Goal: Task Accomplishment & Management: Use online tool/utility

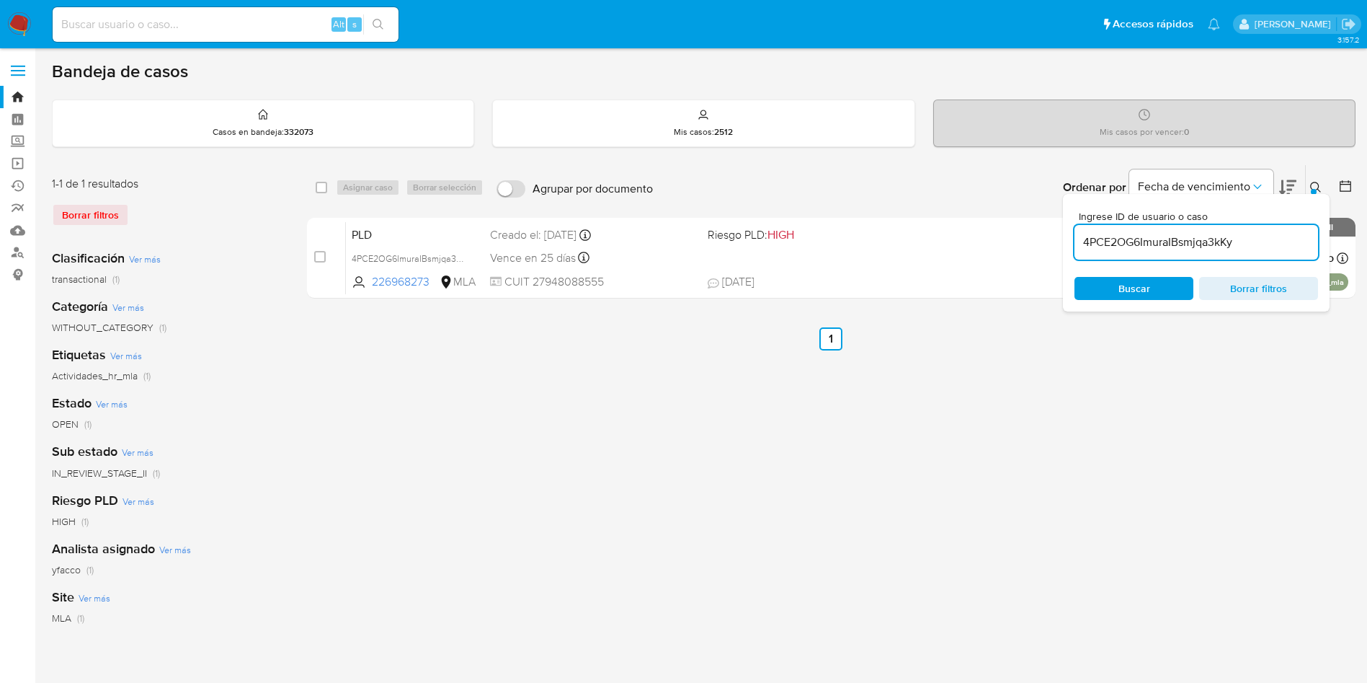
click at [1269, 241] on input "4PCE2OG6ImuraIBsmjqa3kKy" at bounding box center [1197, 242] width 244 height 19
paste input "wFh8LyigupBZgXiipTsK2zco"
type input "wFh8LyigupBZgXiipTsK2zco"
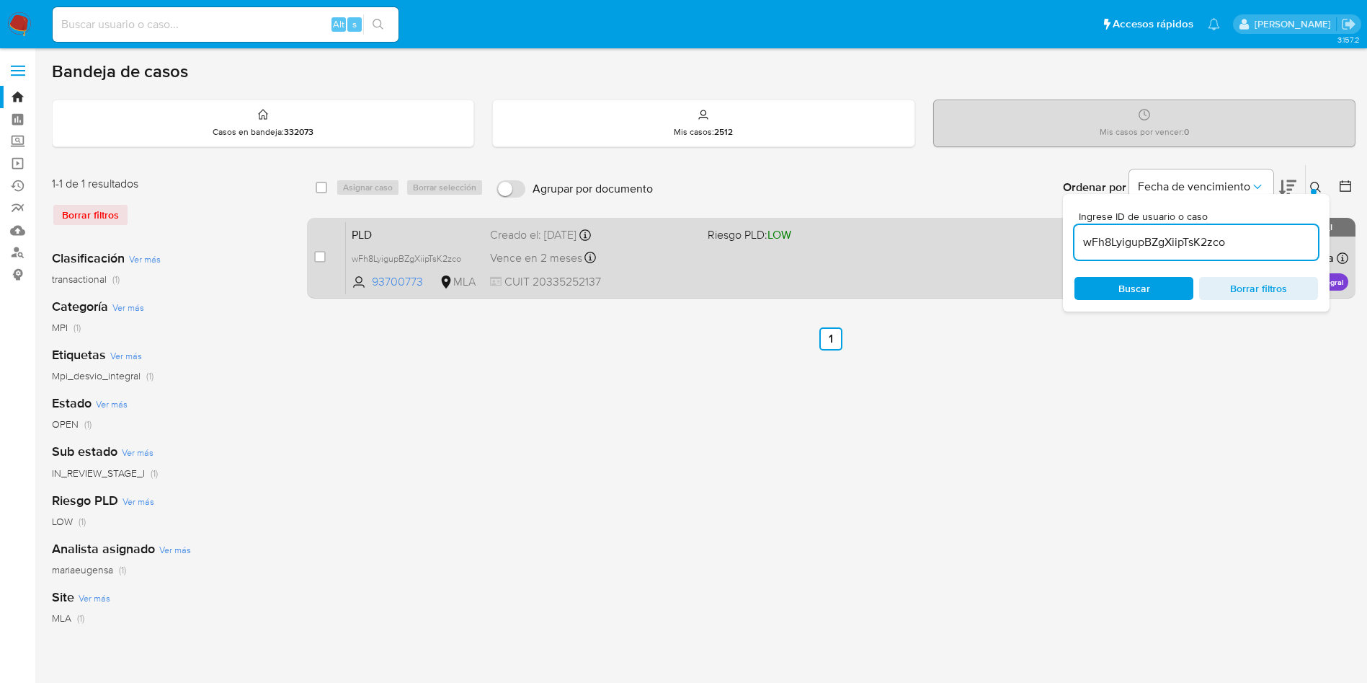
click at [327, 255] on div "case-item-checkbox No es posible asignar el caso" at bounding box center [330, 257] width 32 height 73
click at [319, 248] on div "case-item-checkbox No es posible asignar el caso" at bounding box center [330, 257] width 32 height 73
click at [319, 252] on input "checkbox" at bounding box center [320, 257] width 12 height 12
checkbox input "true"
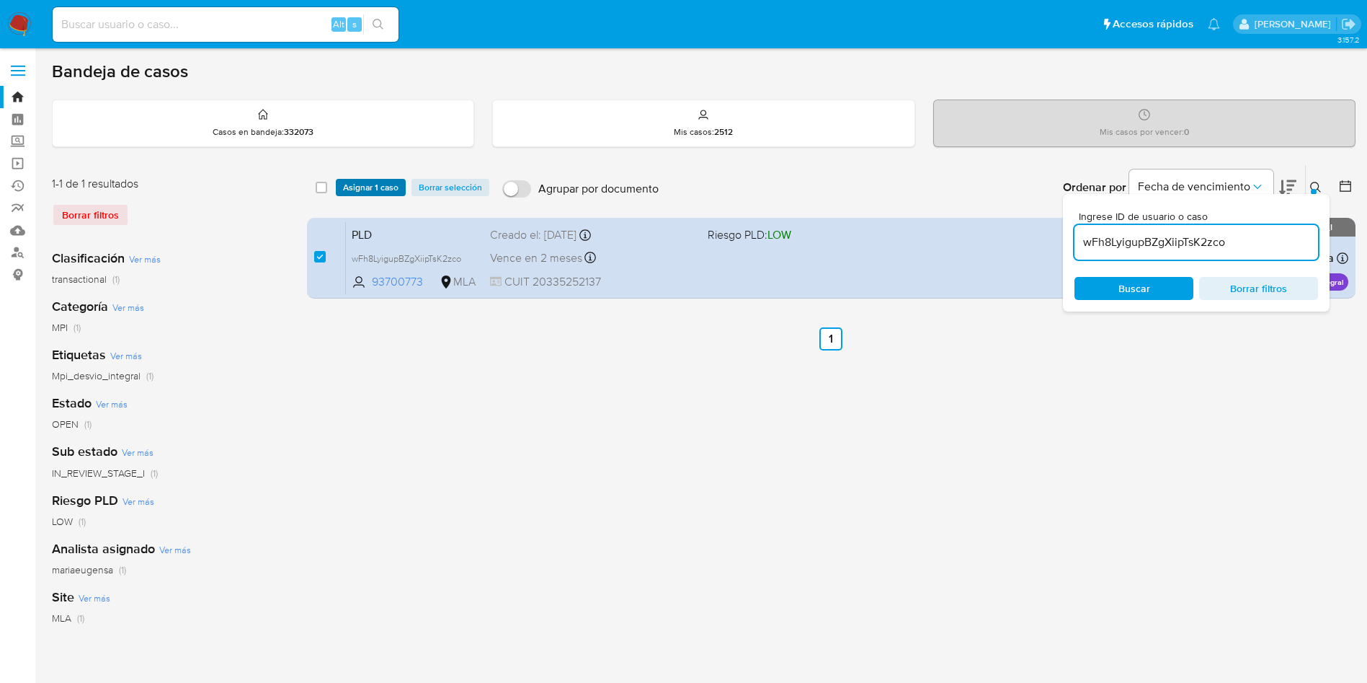
click at [347, 193] on span "Asignar 1 caso" at bounding box center [371, 187] width 56 height 14
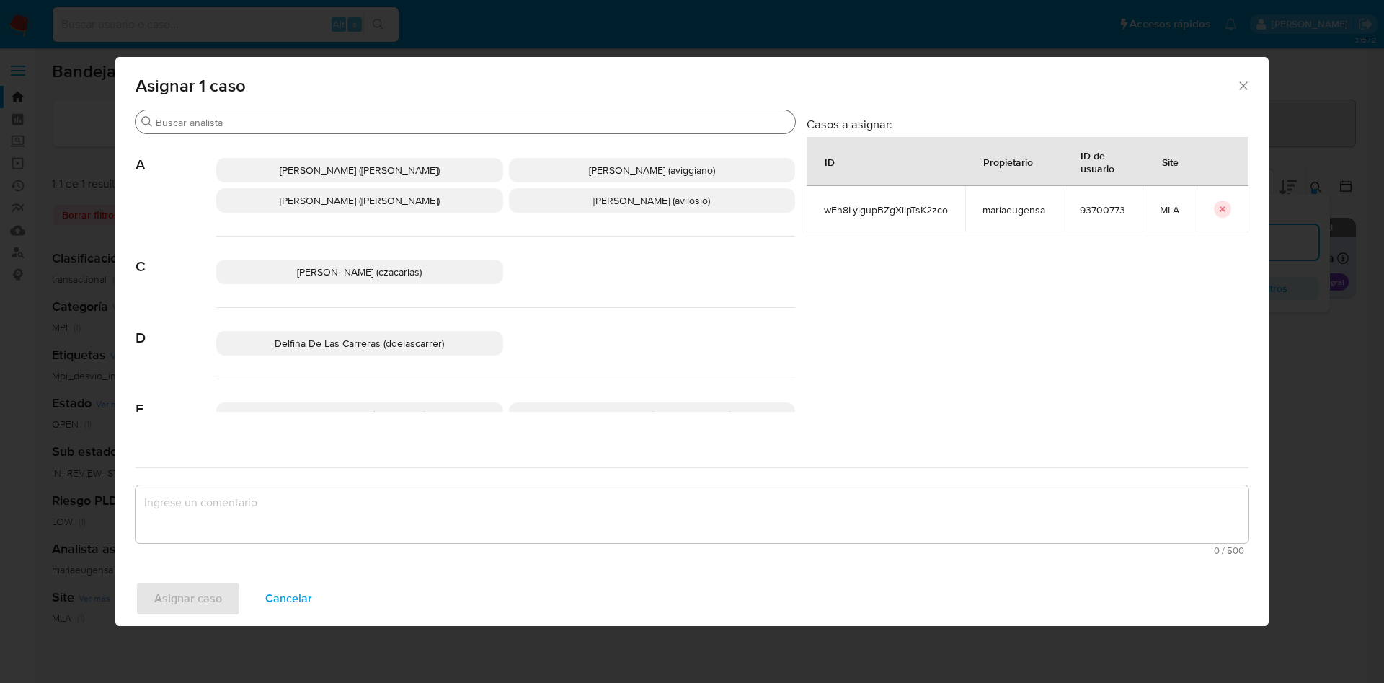
click at [254, 120] on input "Buscar" at bounding box center [473, 122] width 634 height 13
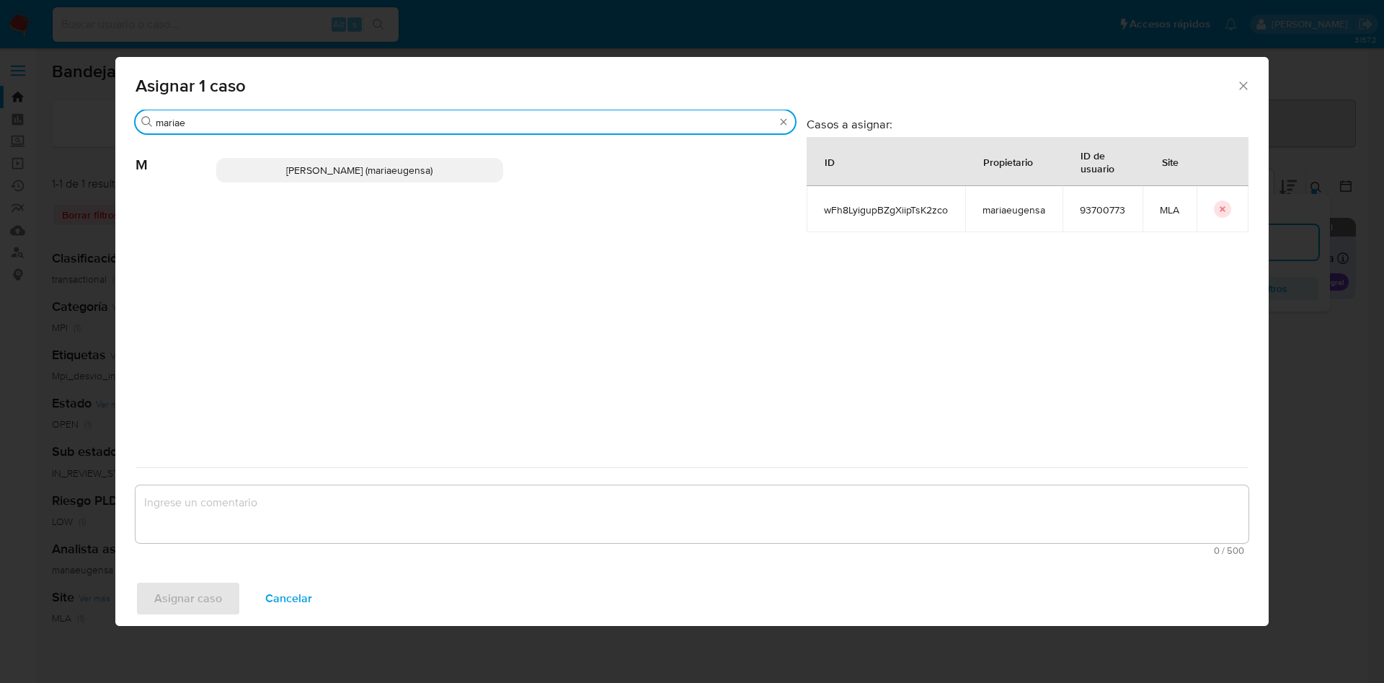
type input "mariae"
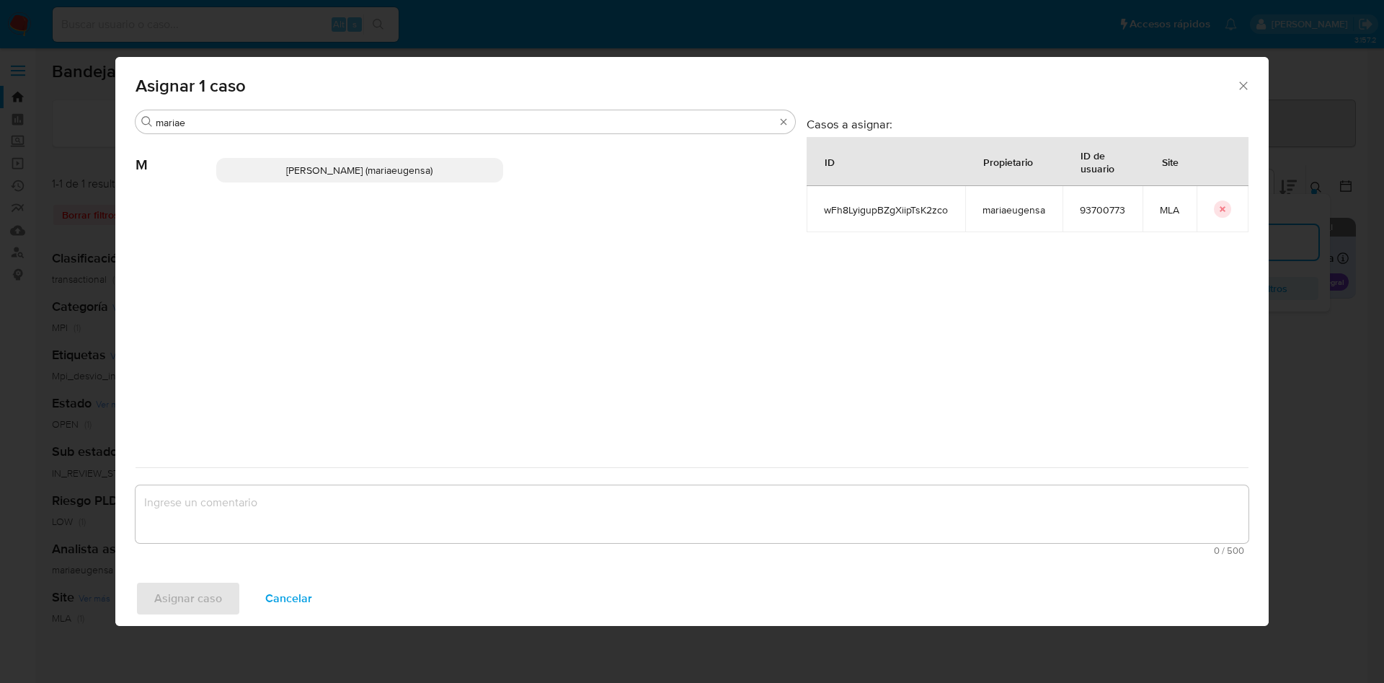
click at [345, 176] on span "Maria Eugenia Sanchez (mariaeugensa)" at bounding box center [359, 170] width 146 height 14
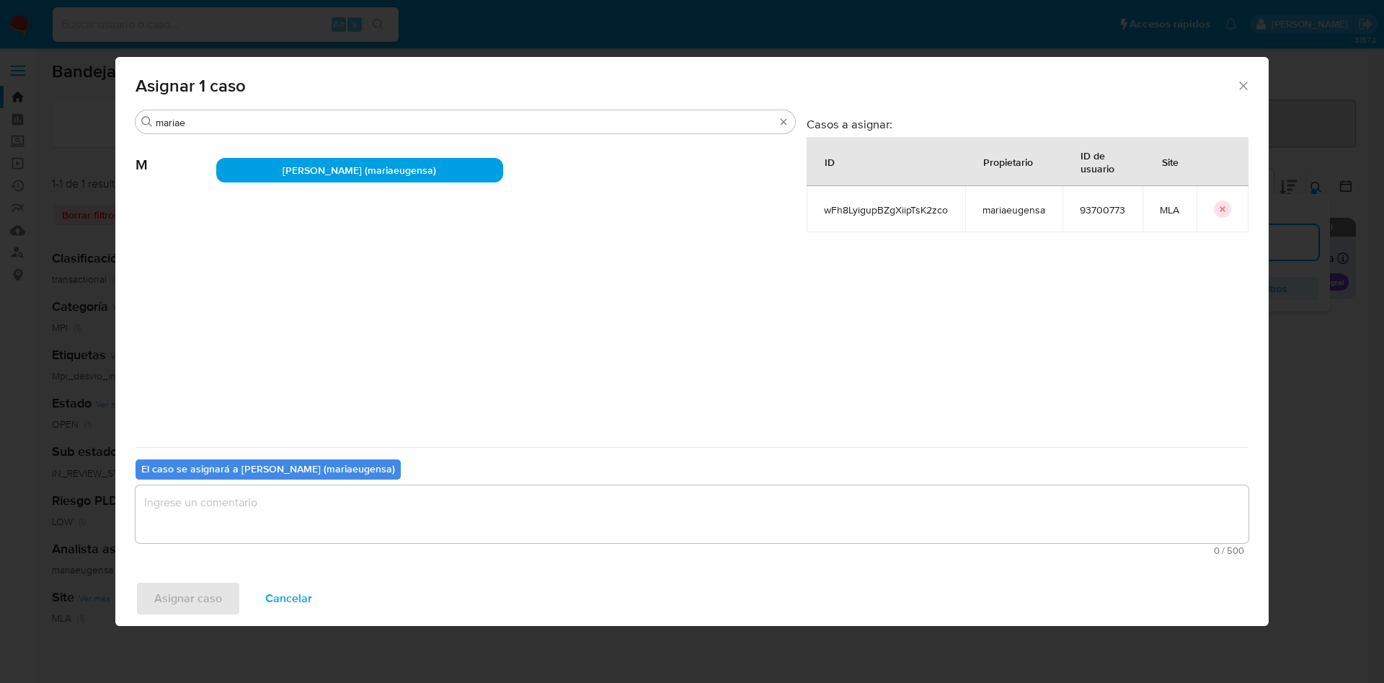
click at [218, 524] on textarea "assign-modal" at bounding box center [692, 514] width 1113 height 58
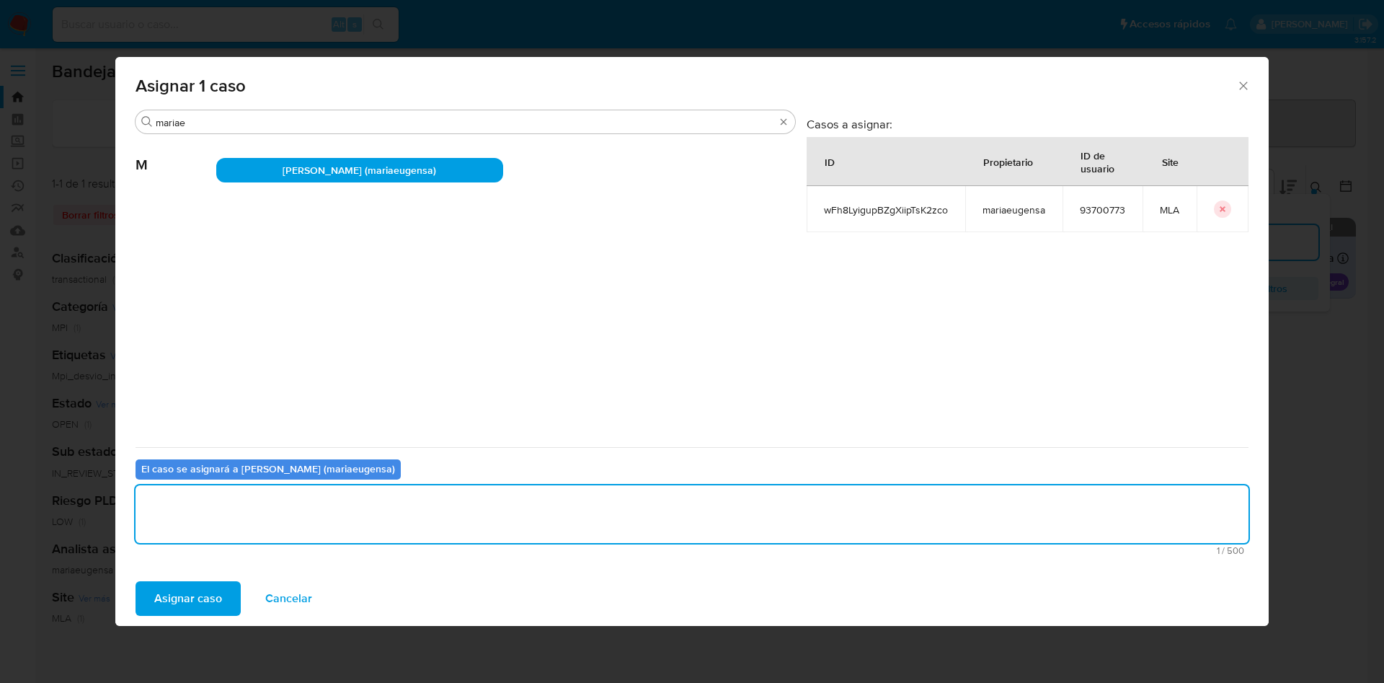
click at [177, 604] on span "Asignar caso" at bounding box center [188, 598] width 68 height 32
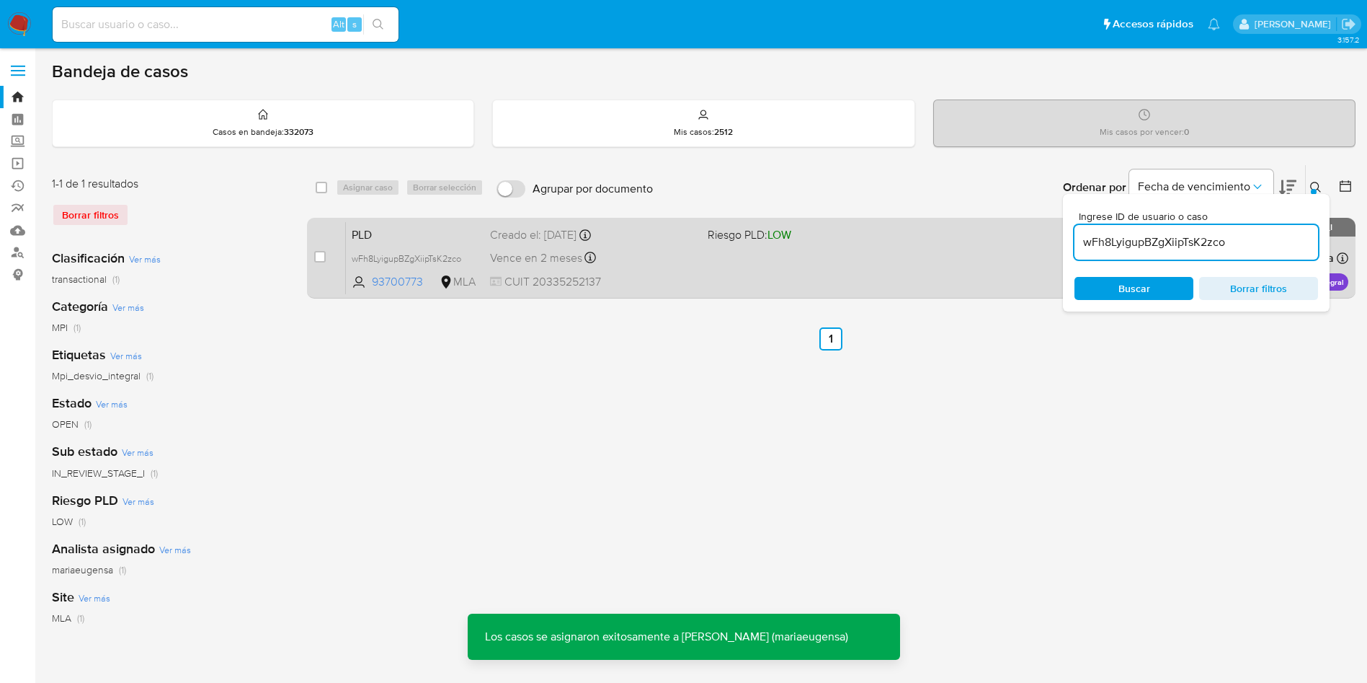
click at [617, 258] on div "Vence en 2 meses Vence el 29/10/2025 12:07:45" at bounding box center [593, 257] width 206 height 19
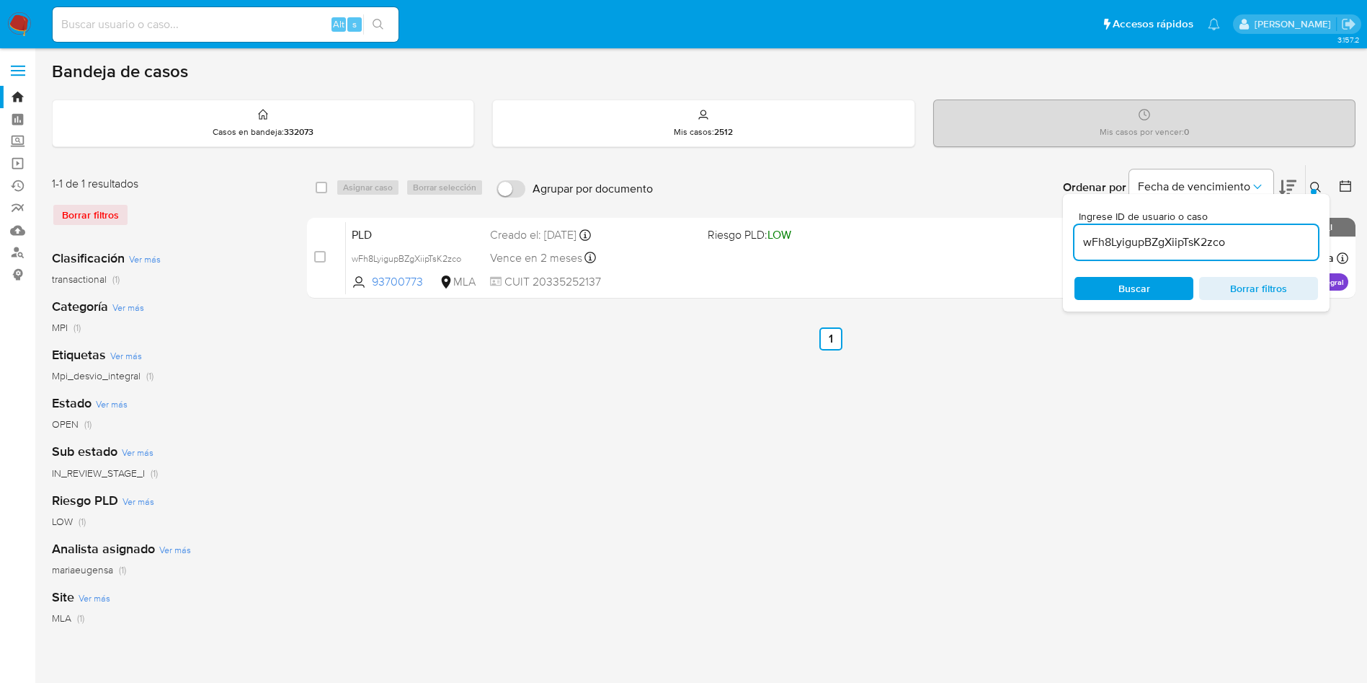
click at [1273, 248] on input "wFh8LyigupBZgXiipTsK2zco" at bounding box center [1197, 242] width 244 height 19
paste input "Y8Yk1fym5whYGjalWrHodXJd"
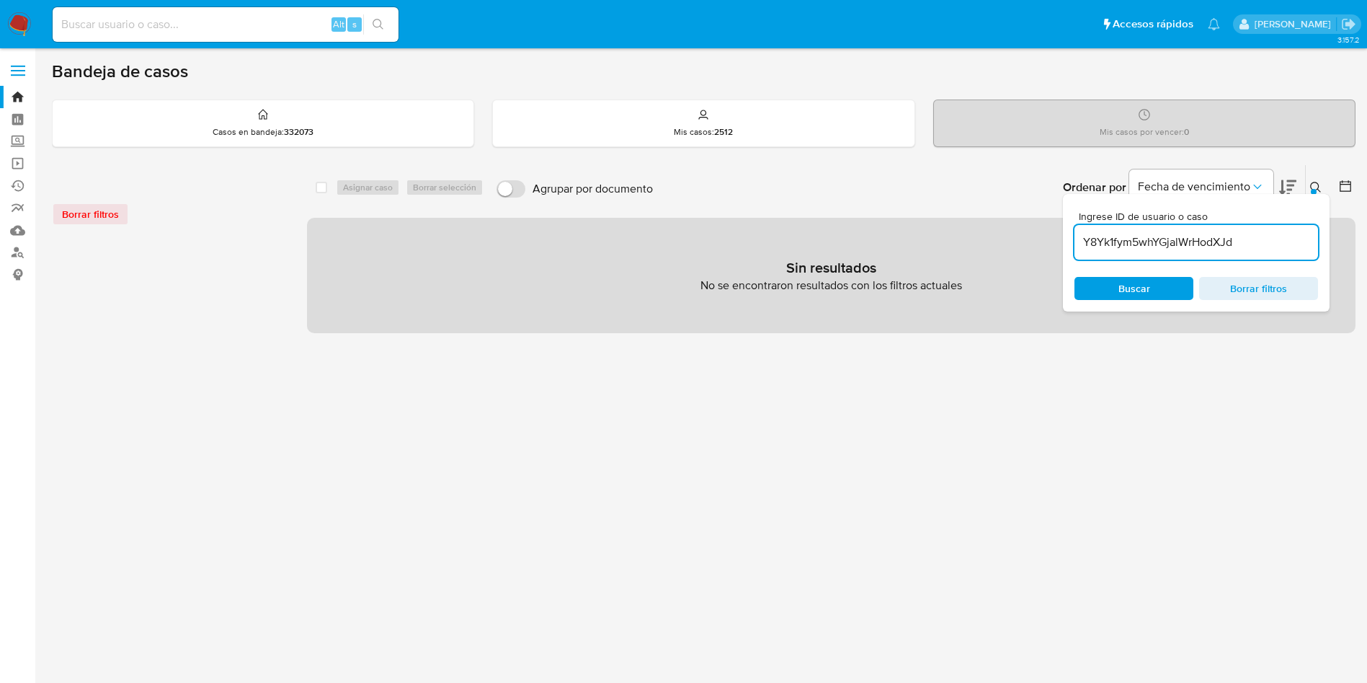
click at [1272, 247] on input "Y8Yk1fym5whYGjalWrHodXJd" at bounding box center [1197, 242] width 244 height 19
type input "Y8Yk1fym5whYGjalWrHodXJd"
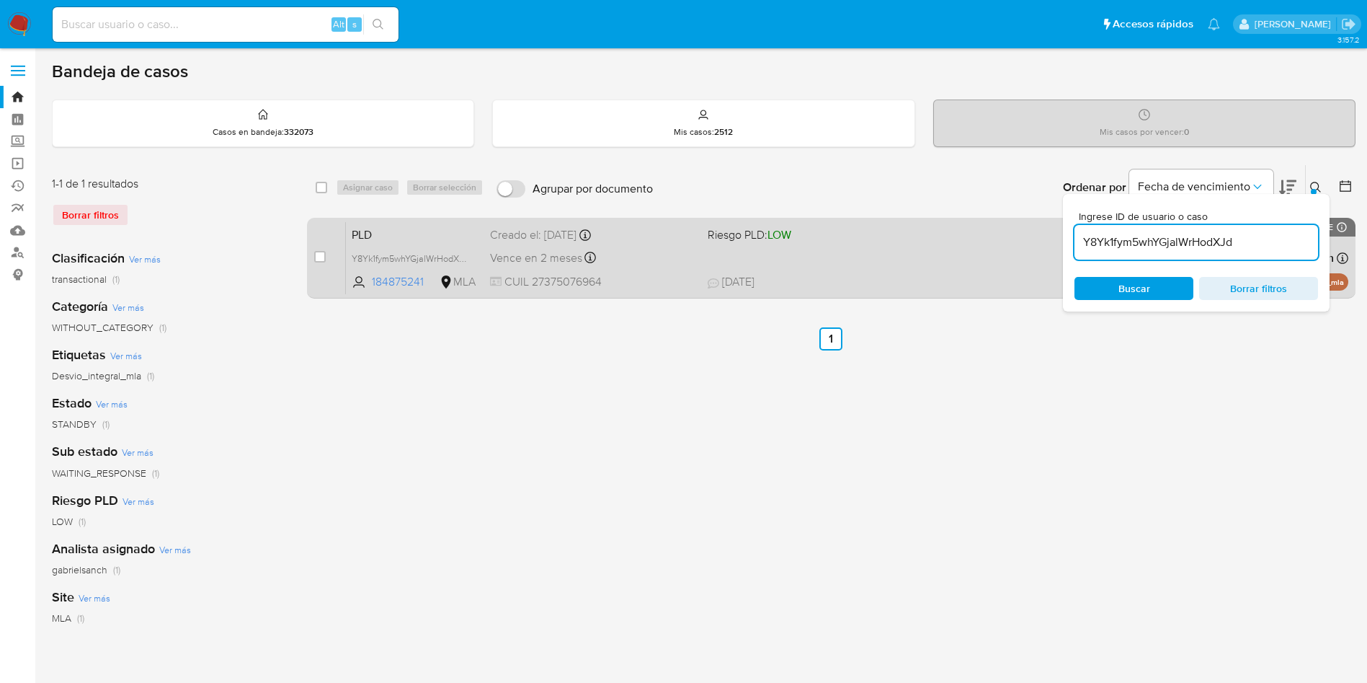
click at [321, 264] on div "case-item-checkbox" at bounding box center [320, 257] width 12 height 17
click at [321, 260] on input "checkbox" at bounding box center [320, 257] width 12 height 12
checkbox input "true"
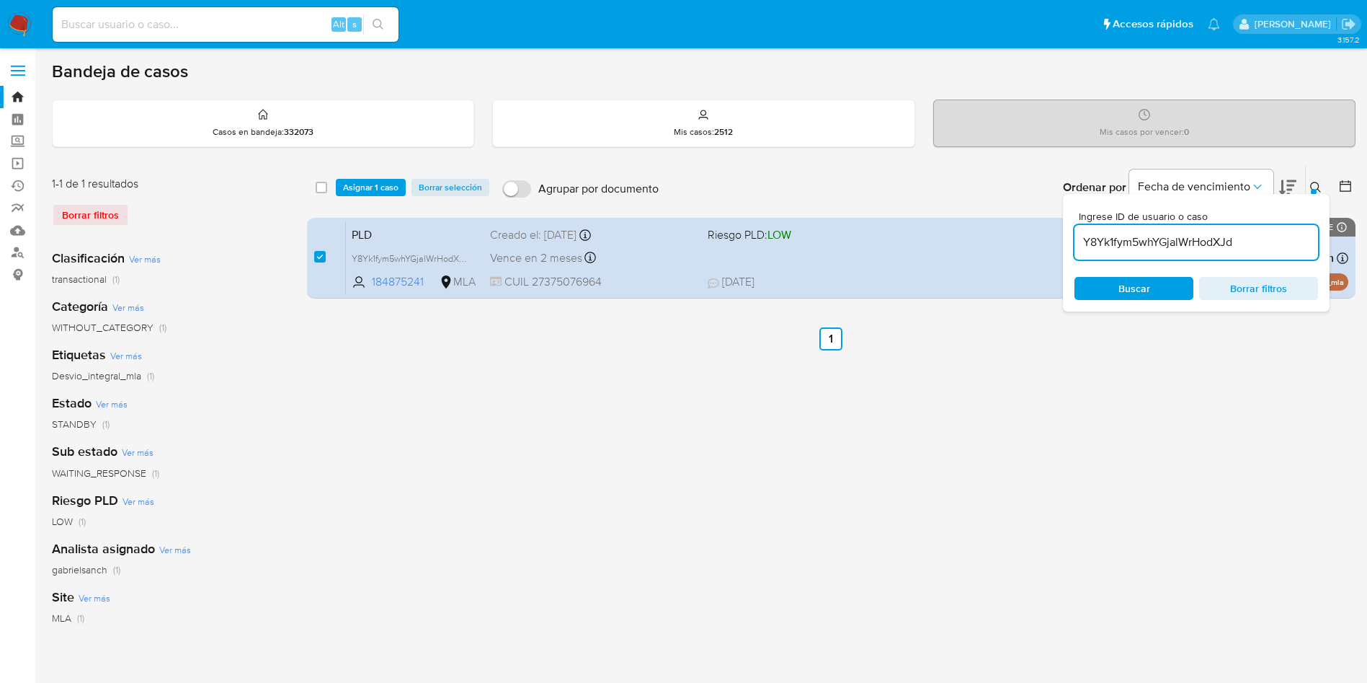
click at [352, 198] on div "select-all-cases-checkbox Asignar 1 caso Borrar selección Agrupar por documento…" at bounding box center [831, 187] width 1049 height 45
click at [357, 187] on span "Asignar 1 caso" at bounding box center [371, 187] width 56 height 14
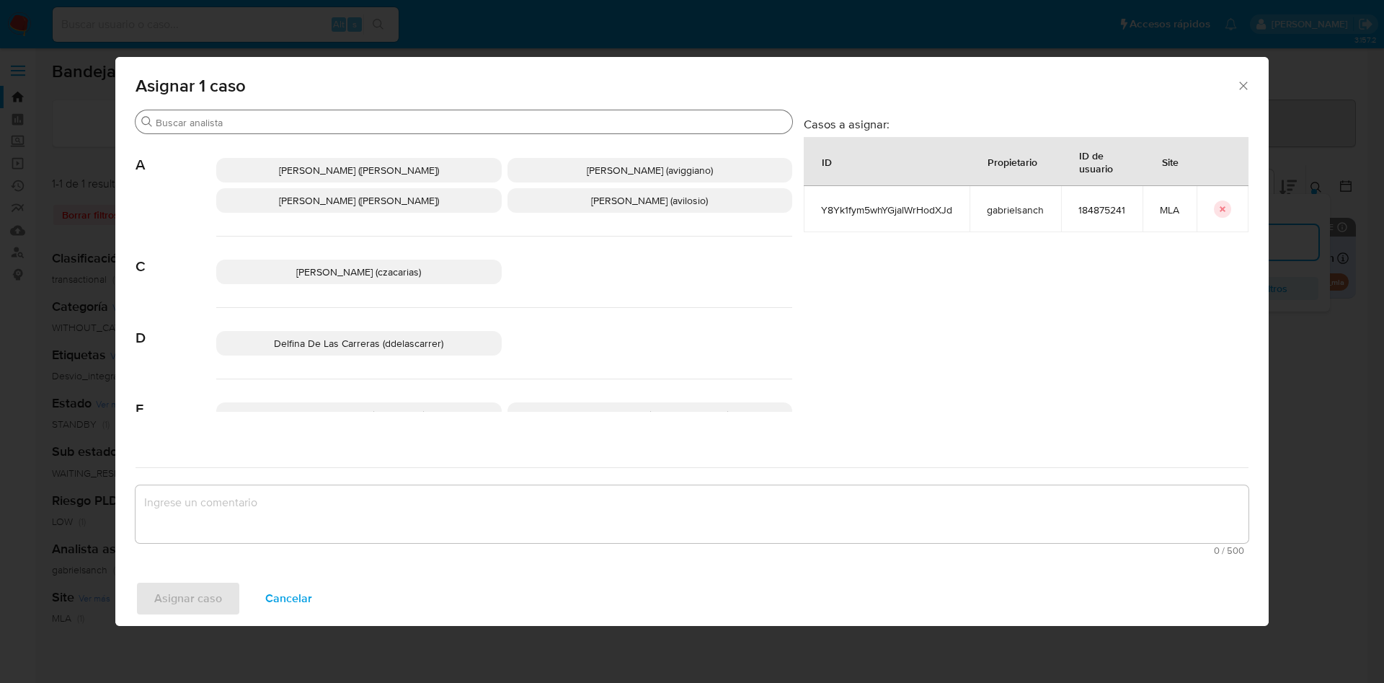
click at [243, 115] on div "Buscar" at bounding box center [464, 121] width 657 height 23
click at [243, 116] on input "Buscar" at bounding box center [471, 122] width 631 height 13
click at [243, 117] on input "Buscar" at bounding box center [471, 122] width 631 height 13
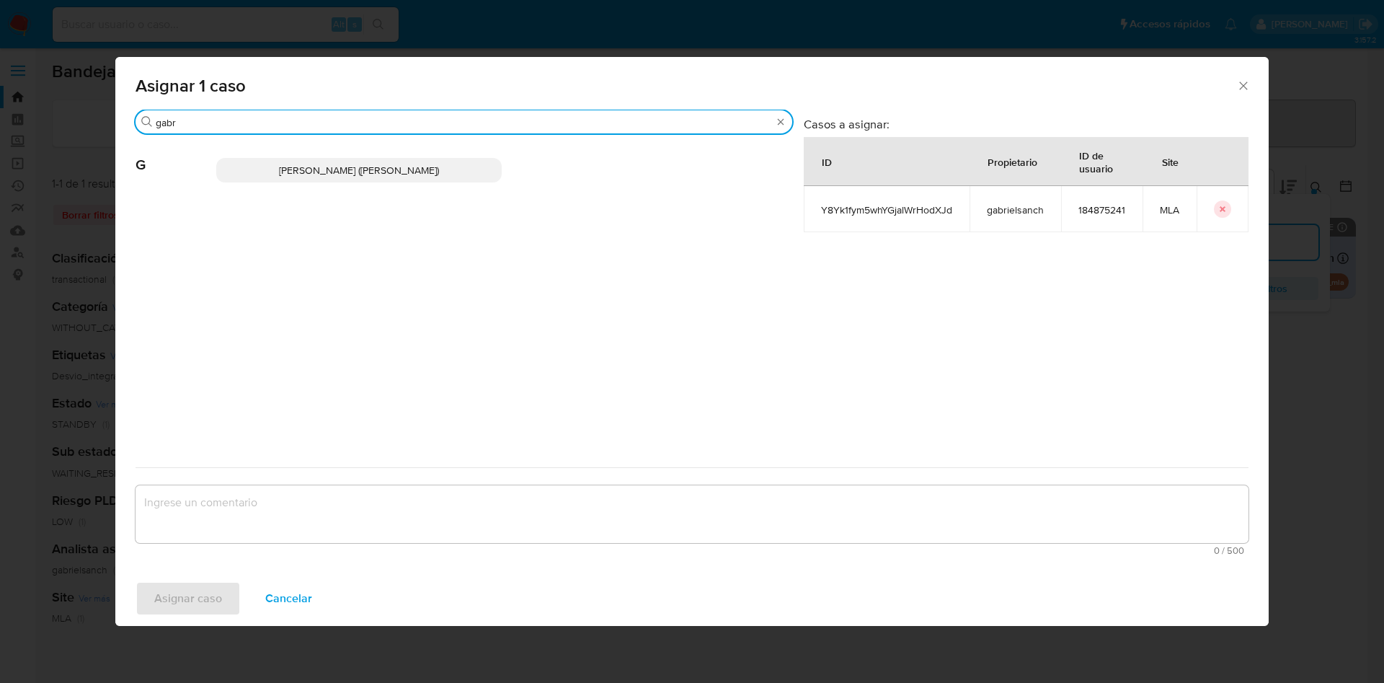
type input "gabr"
click at [388, 171] on span "Gabriela Sanchez Quinonez (gabrielsanch)" at bounding box center [359, 170] width 160 height 14
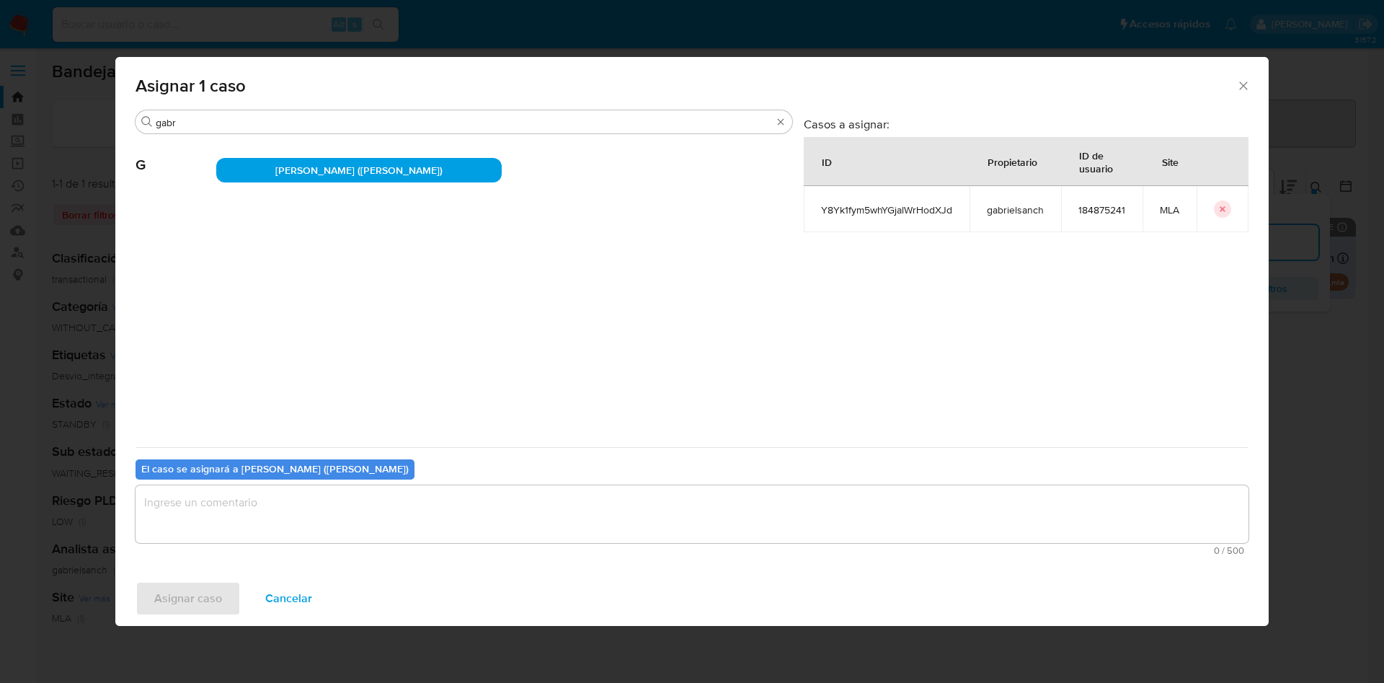
click at [234, 520] on textarea "assign-modal" at bounding box center [692, 514] width 1113 height 58
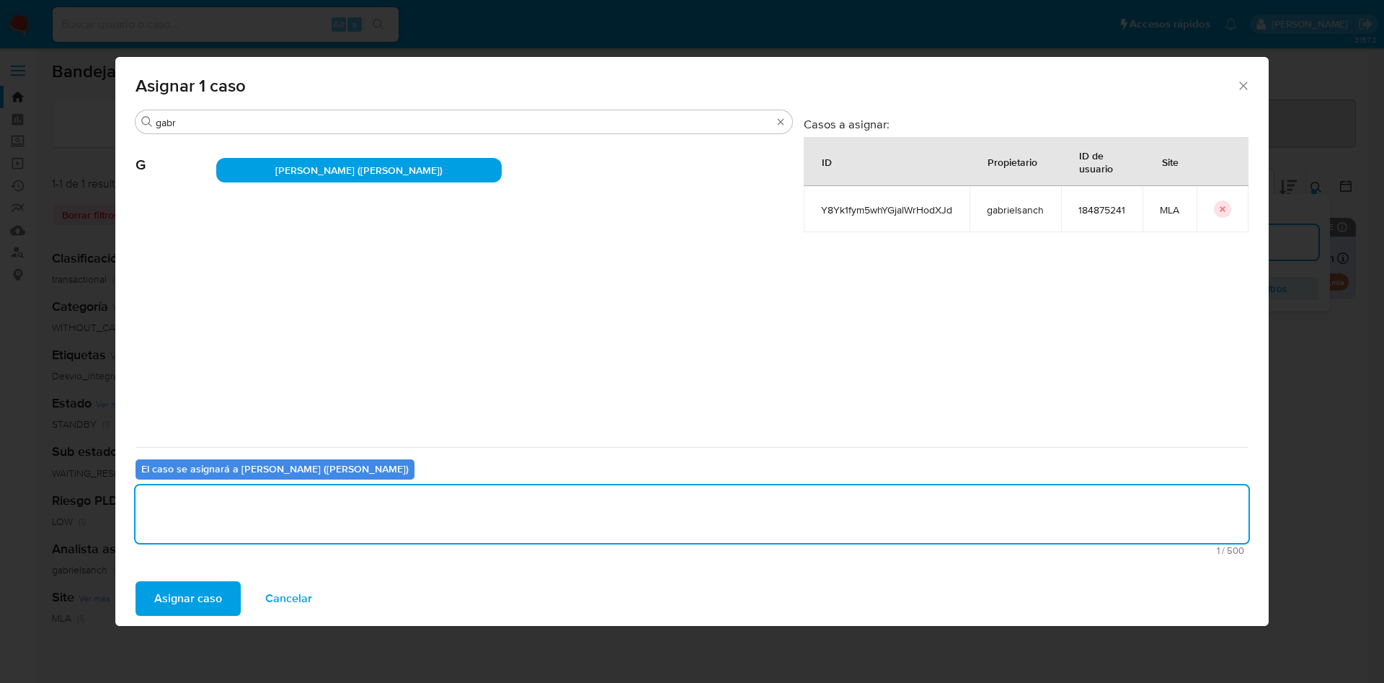
click at [203, 593] on span "Asignar caso" at bounding box center [188, 598] width 68 height 32
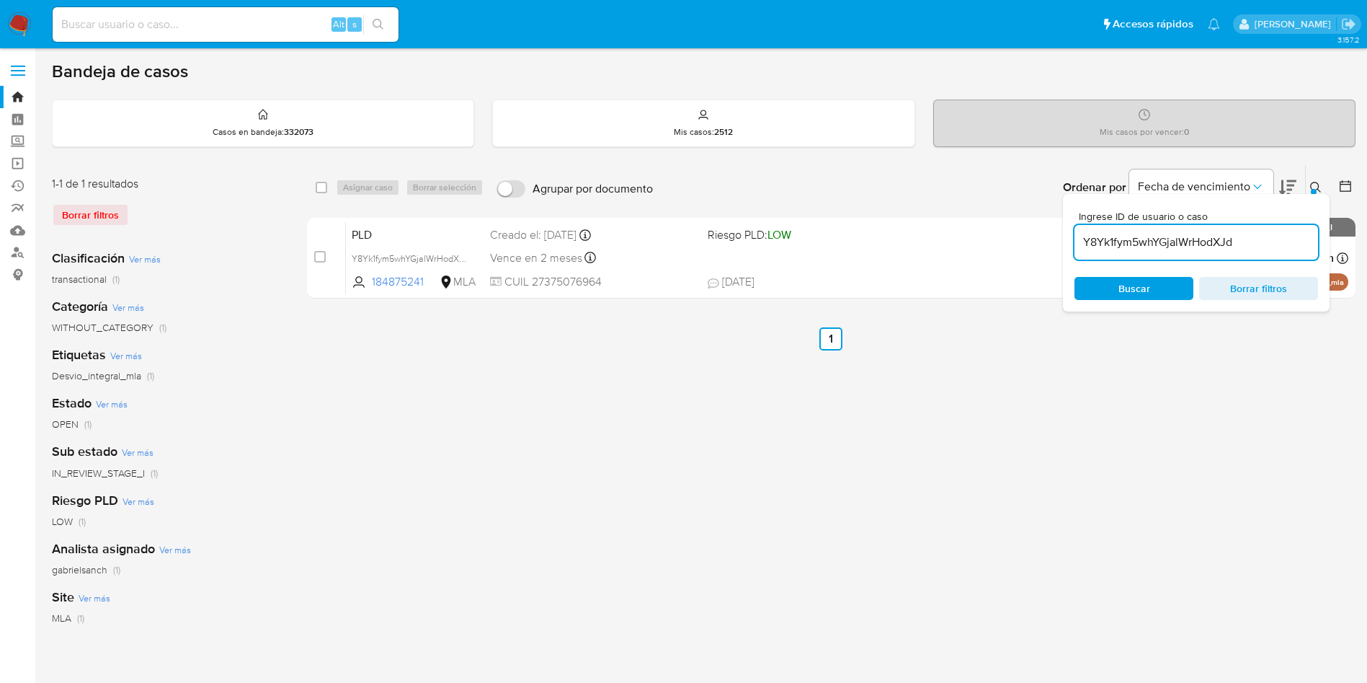
click at [1254, 241] on input "Y8Yk1fym5whYGjalWrHodXJd" at bounding box center [1197, 242] width 244 height 19
click at [1253, 242] on input "Y8Yk1fym5whYGjalWrHodXJd" at bounding box center [1197, 242] width 244 height 19
paste input "uOw46u3lRmv1KF3FYKOHL34Y"
type input "uOw46u3lRmv1KF3FYKOHL34Y"
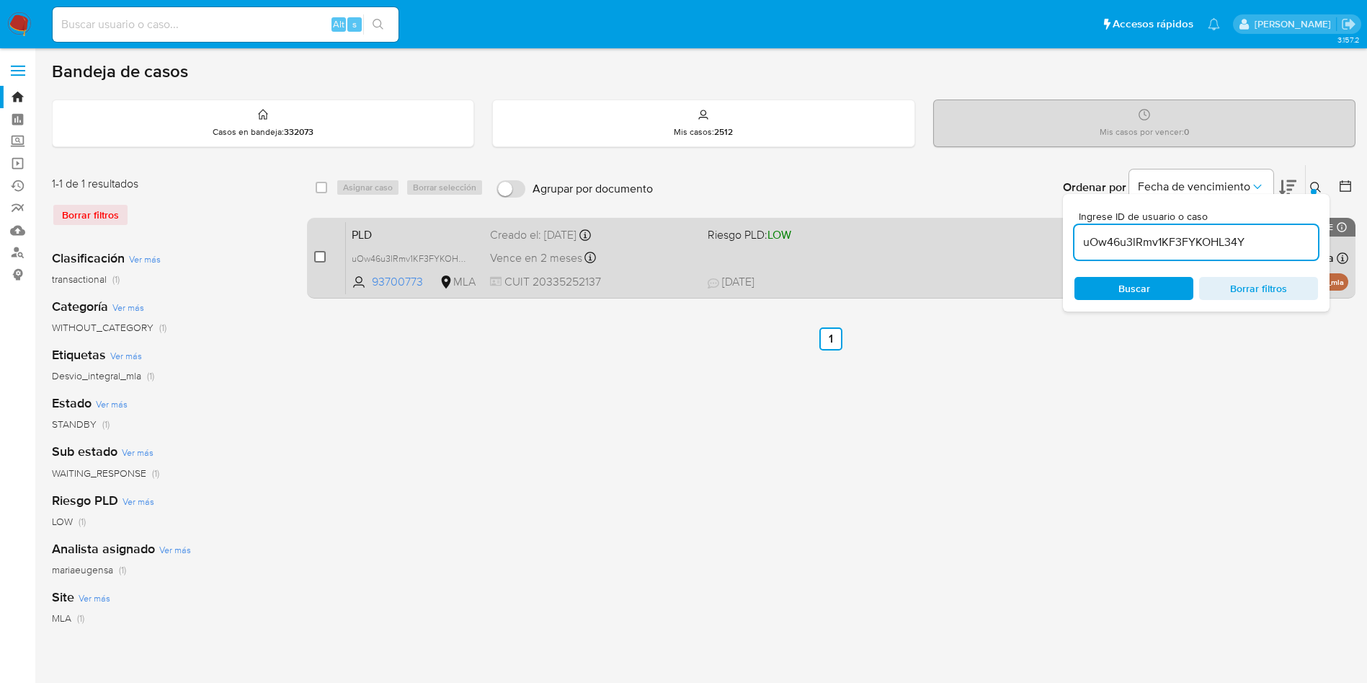
click at [314, 257] on input "checkbox" at bounding box center [320, 257] width 12 height 12
checkbox input "true"
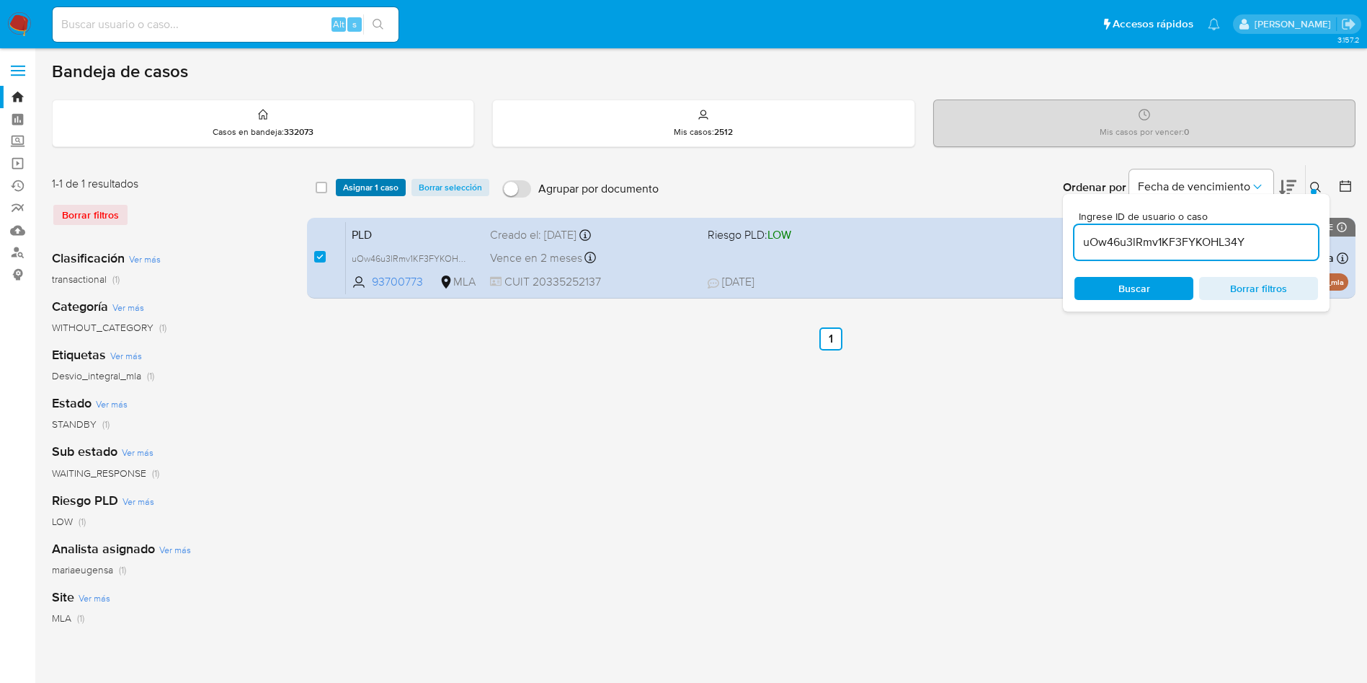
click at [340, 188] on button "Asignar 1 caso" at bounding box center [371, 187] width 70 height 17
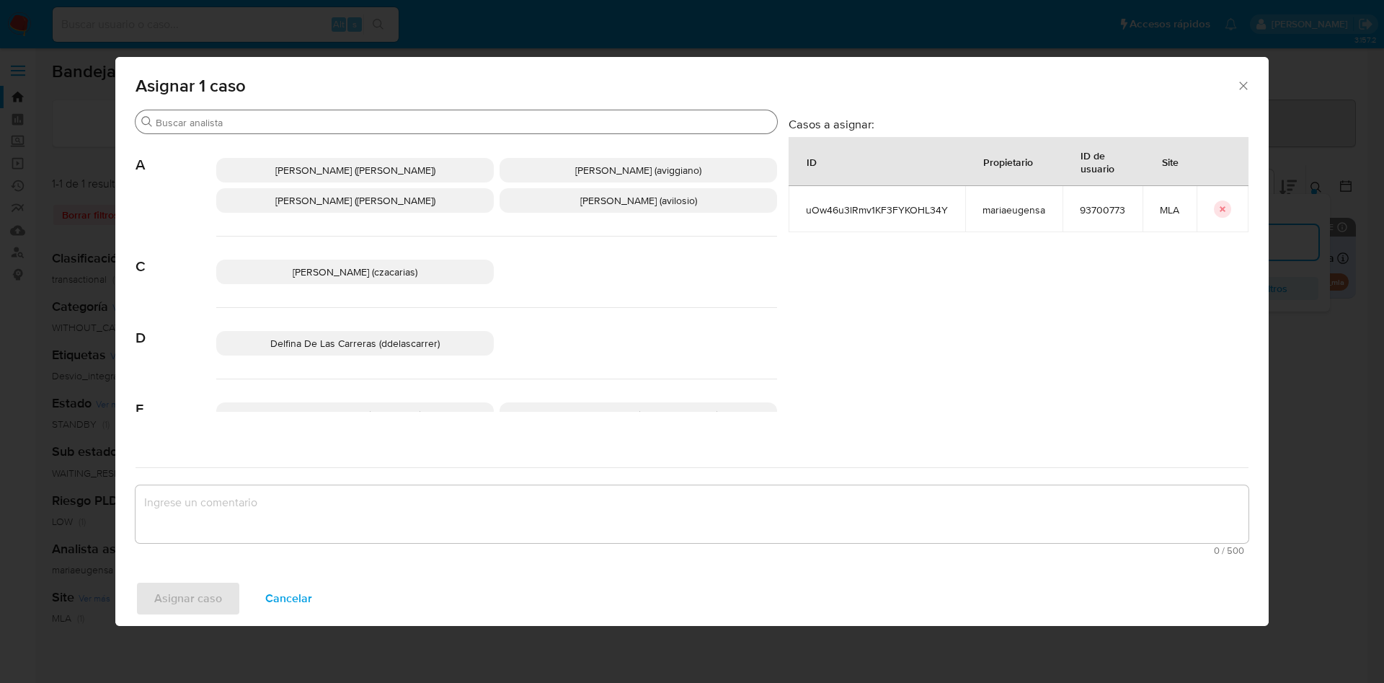
click at [281, 110] on div "Buscar" at bounding box center [457, 121] width 642 height 23
drag, startPoint x: 280, startPoint y: 111, endPoint x: 276, endPoint y: 121, distance: 11.0
click at [276, 121] on div "Buscar" at bounding box center [457, 121] width 642 height 23
click at [276, 121] on input "Buscar" at bounding box center [464, 122] width 616 height 13
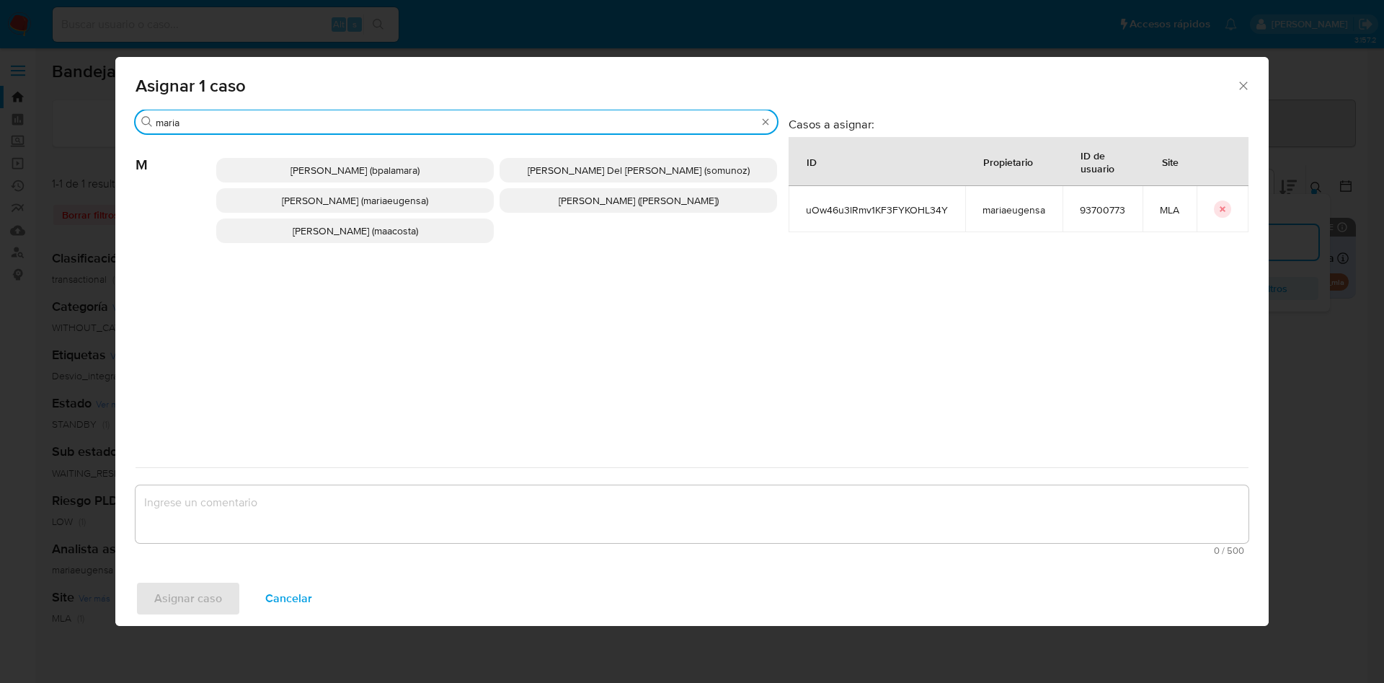
type input "maria"
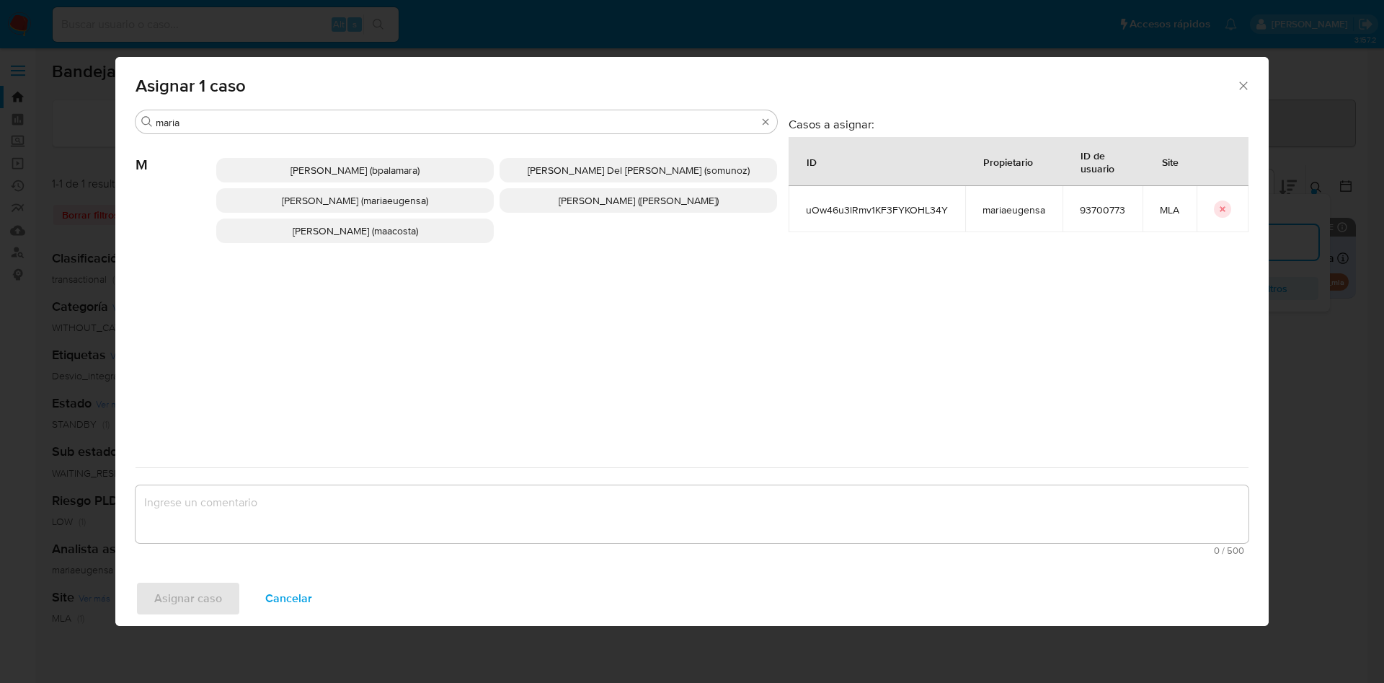
click at [389, 203] on span "Maria Eugenia Sanchez (mariaeugensa)" at bounding box center [355, 200] width 146 height 14
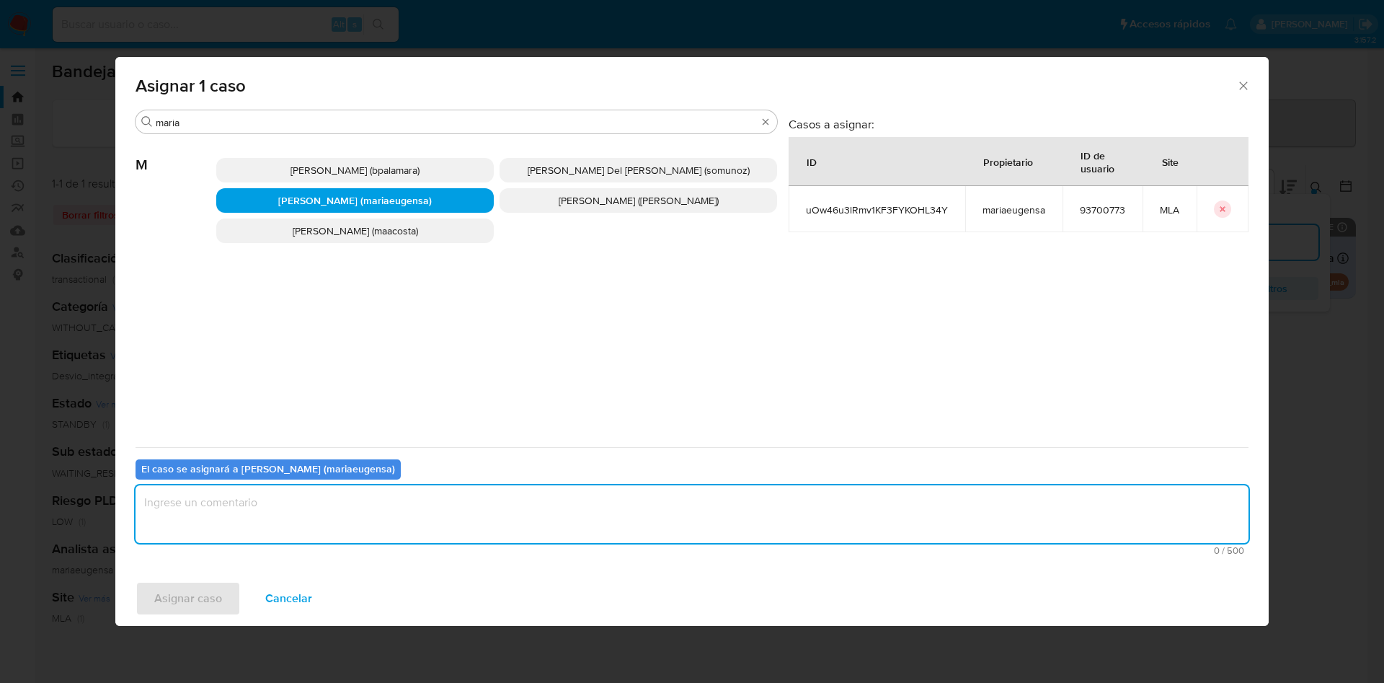
click at [272, 509] on textarea "assign-modal" at bounding box center [692, 514] width 1113 height 58
click at [198, 590] on span "Asignar caso" at bounding box center [188, 598] width 68 height 32
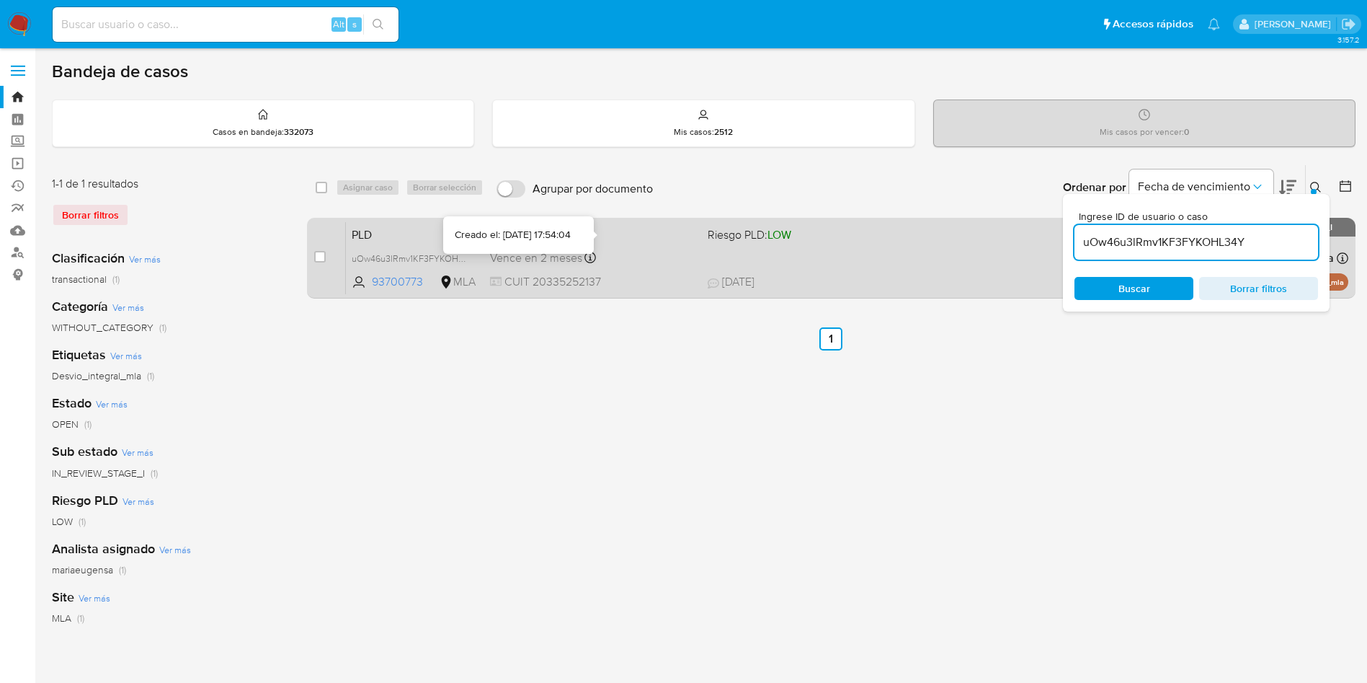
click at [640, 251] on div "Vence en 2 meses Vence el 29/10/2025 17:54:04" at bounding box center [593, 257] width 206 height 19
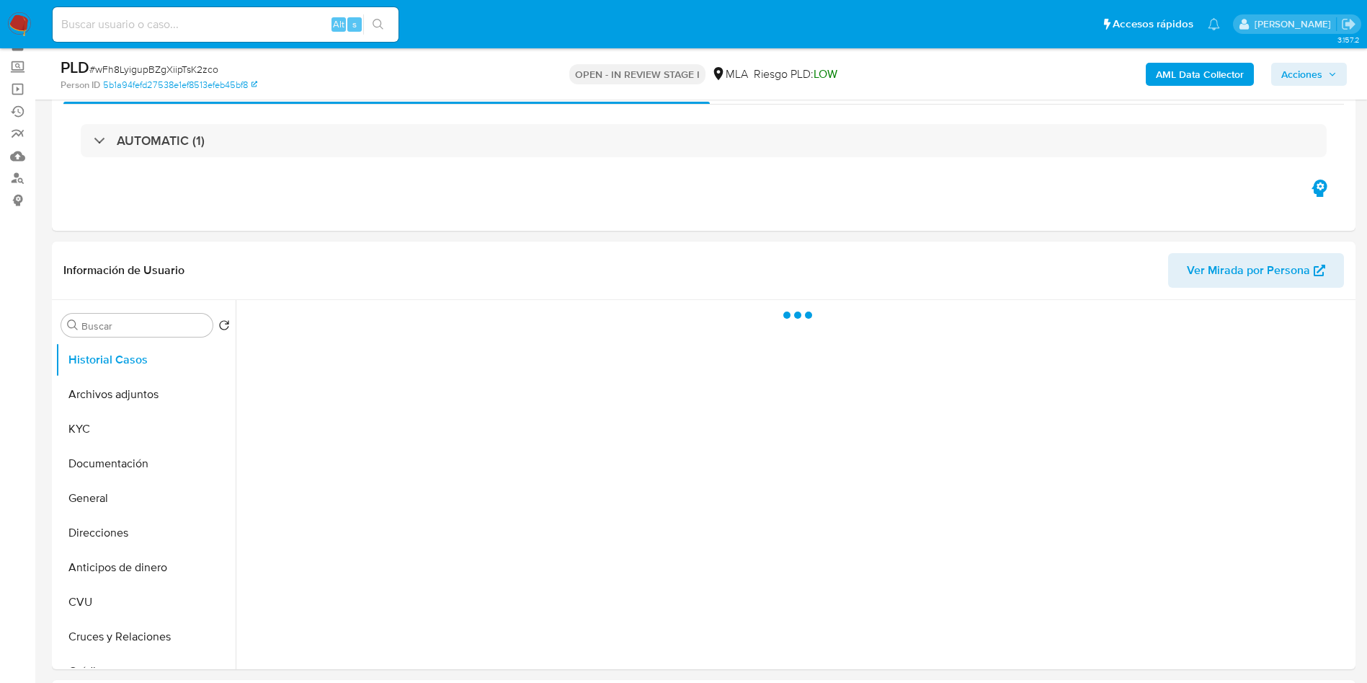
scroll to position [108, 0]
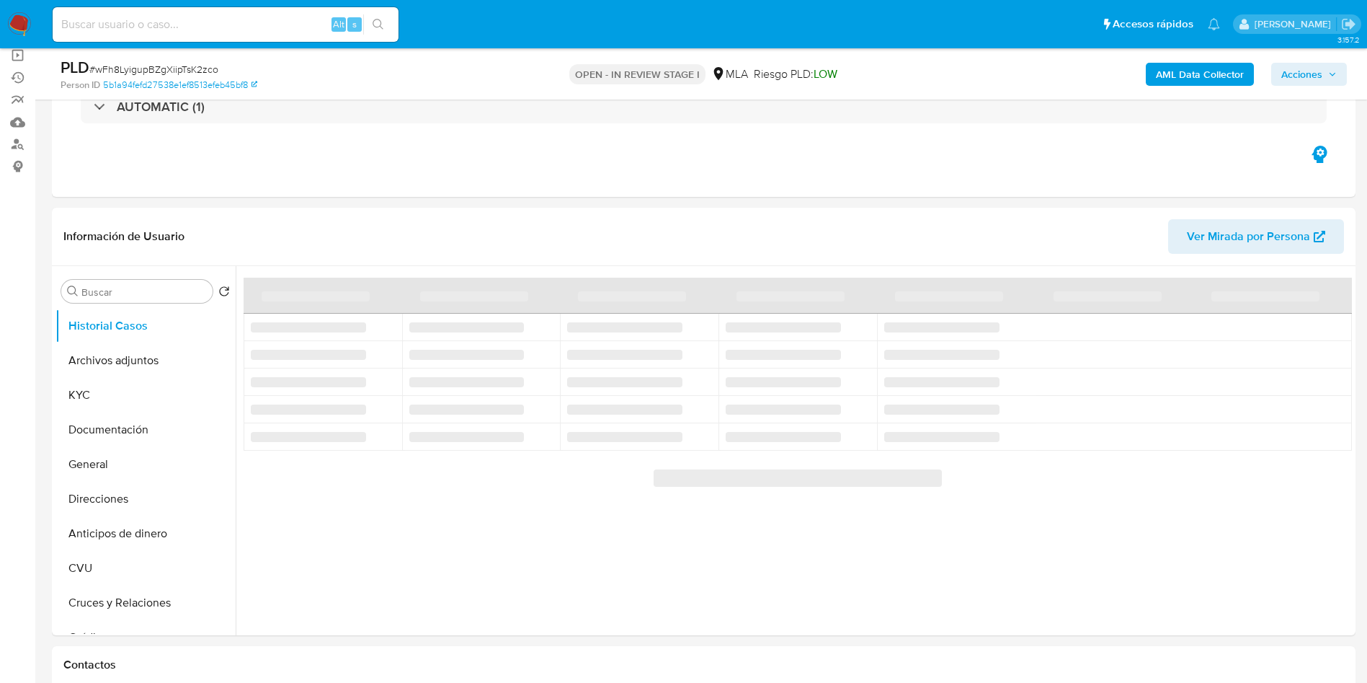
select select "10"
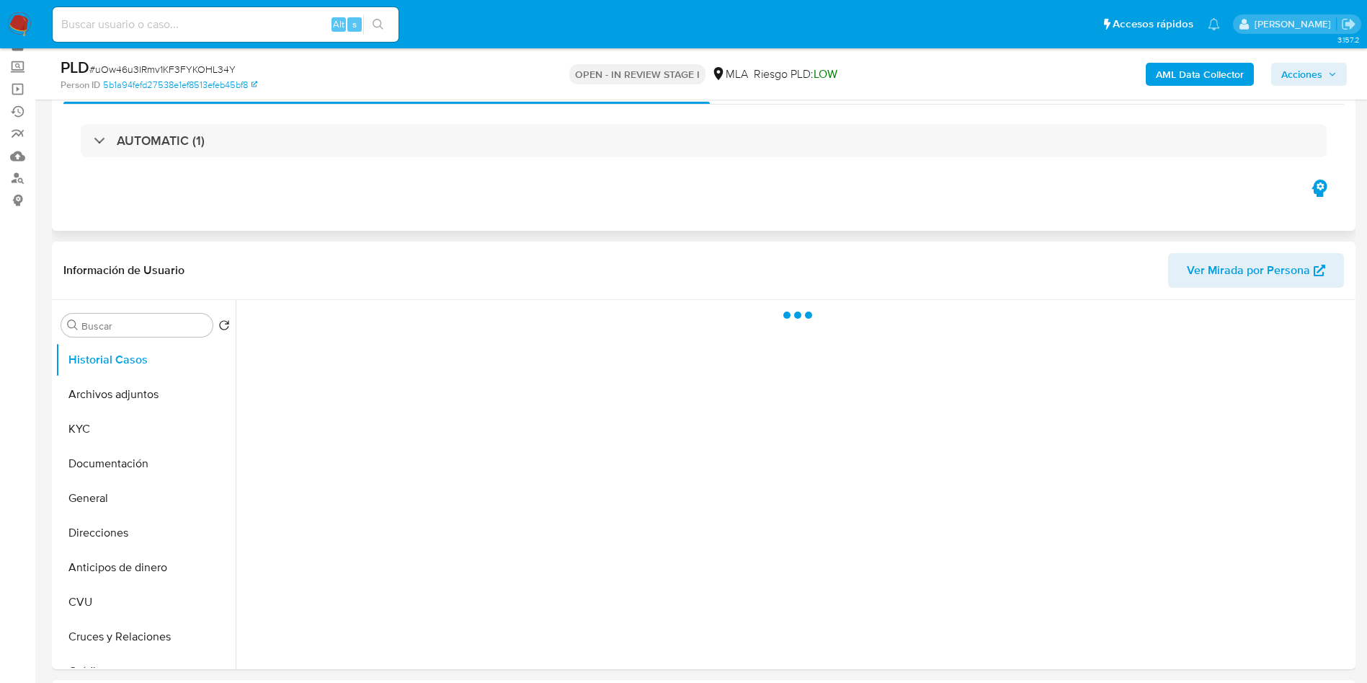
scroll to position [108, 0]
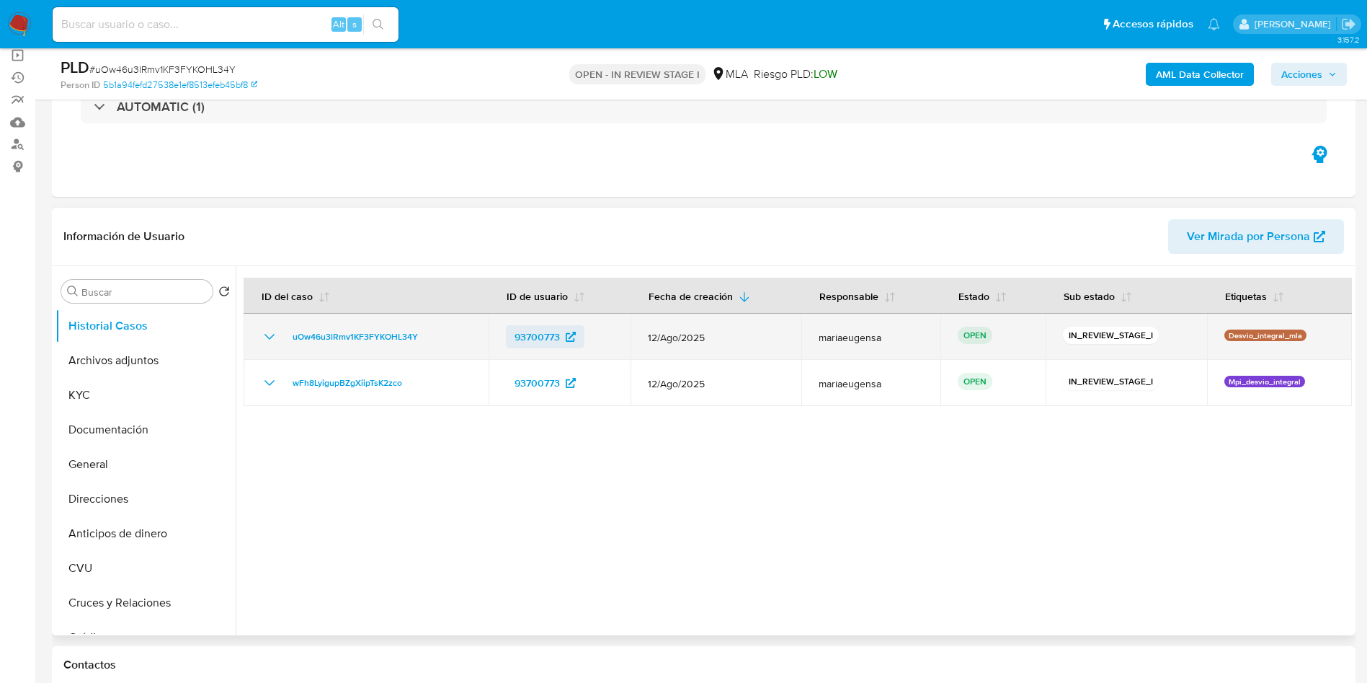
select select "10"
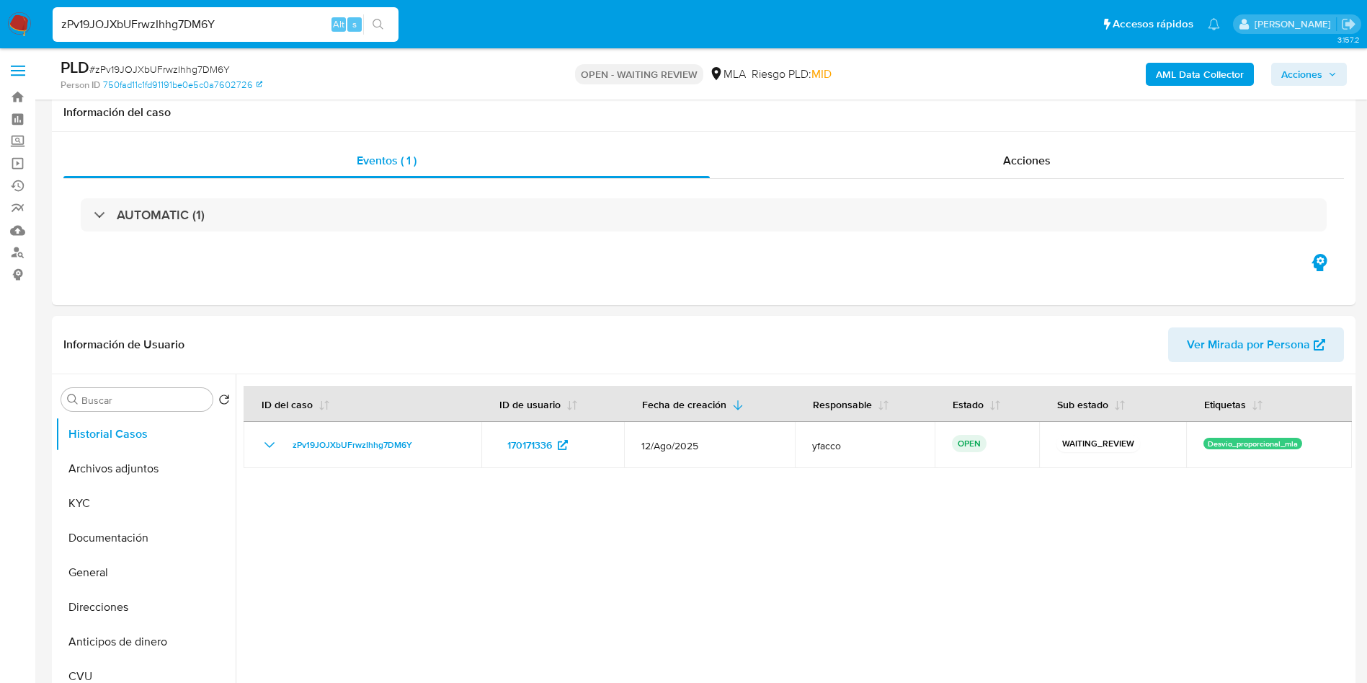
select select "10"
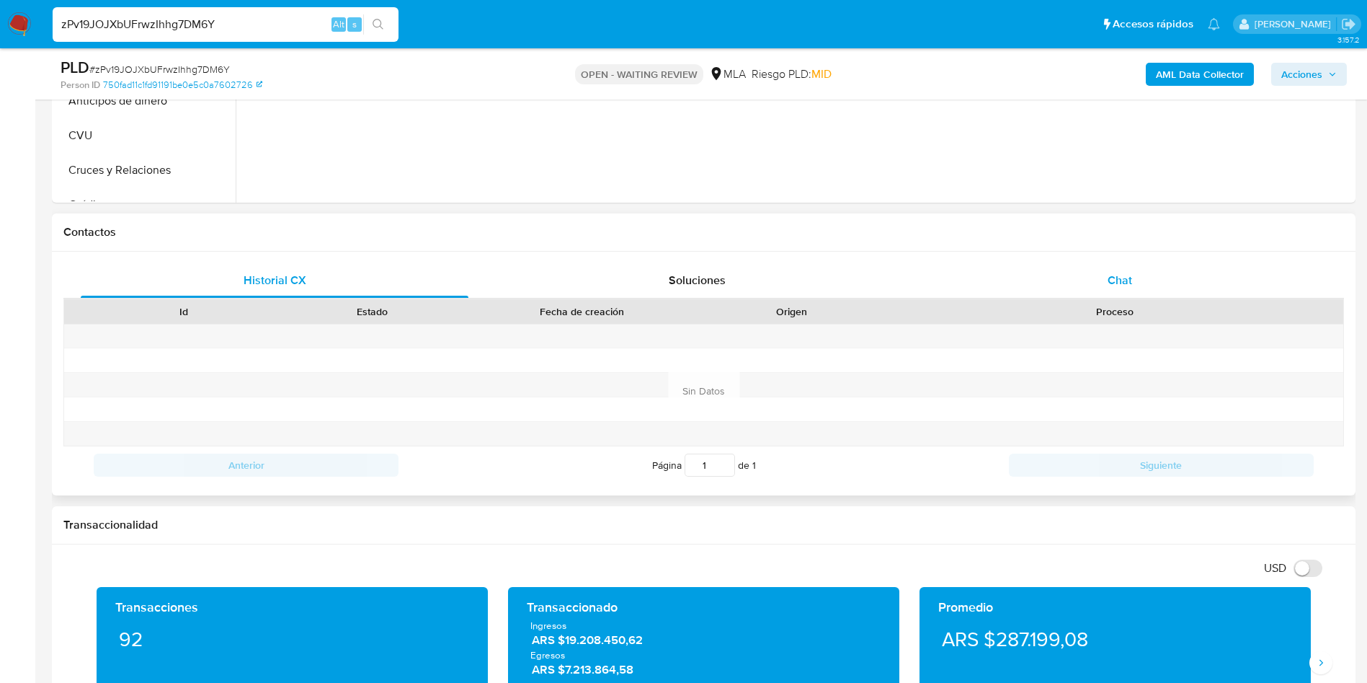
click at [1059, 291] on div "Chat" at bounding box center [1120, 280] width 388 height 35
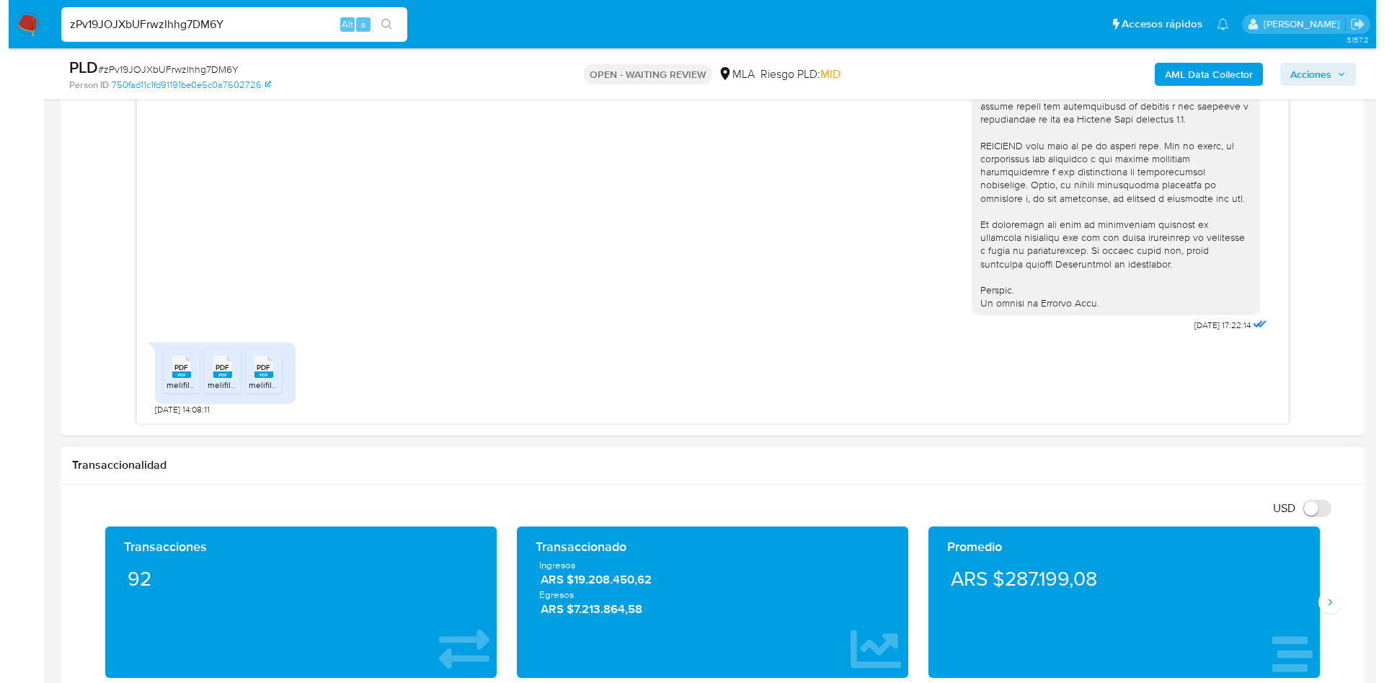
scroll to position [973, 0]
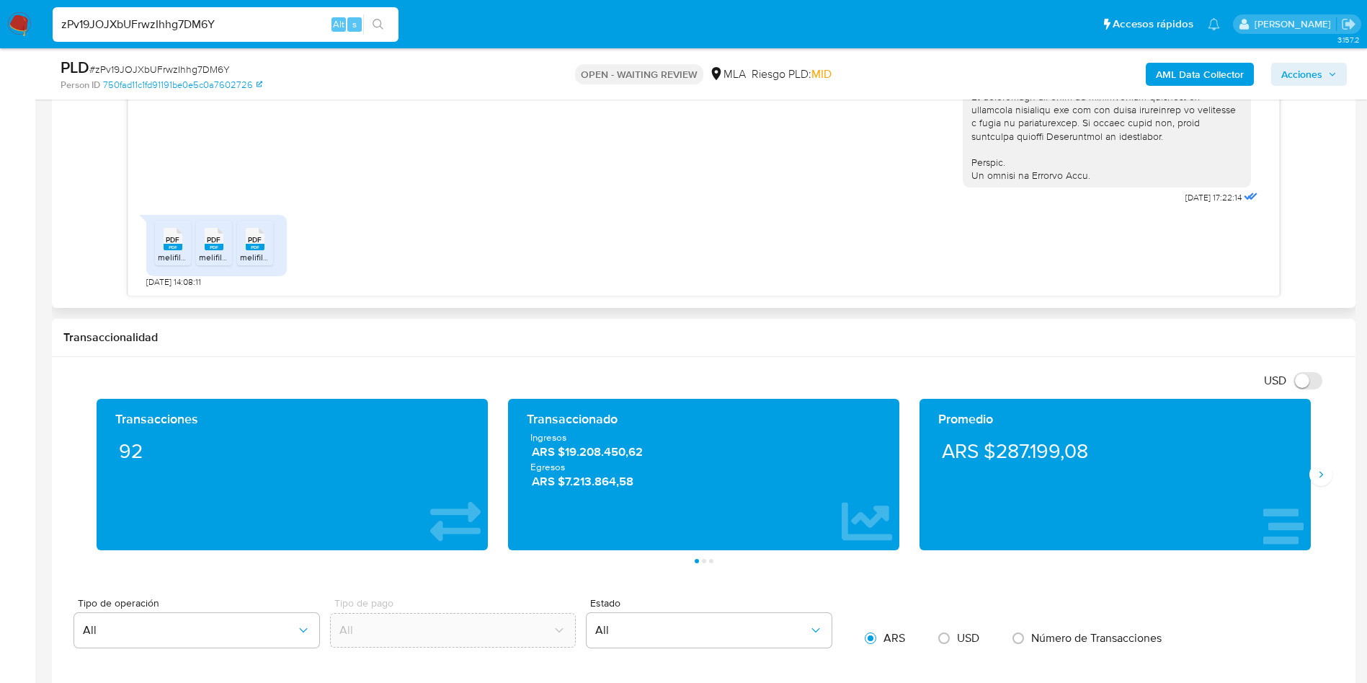
click at [161, 247] on div "PDF PDF" at bounding box center [173, 237] width 30 height 28
click at [221, 244] on rect at bounding box center [214, 247] width 19 height 6
click at [258, 240] on span "PDF" at bounding box center [255, 239] width 14 height 9
click at [1186, 80] on b "AML Data Collector" at bounding box center [1200, 74] width 88 height 23
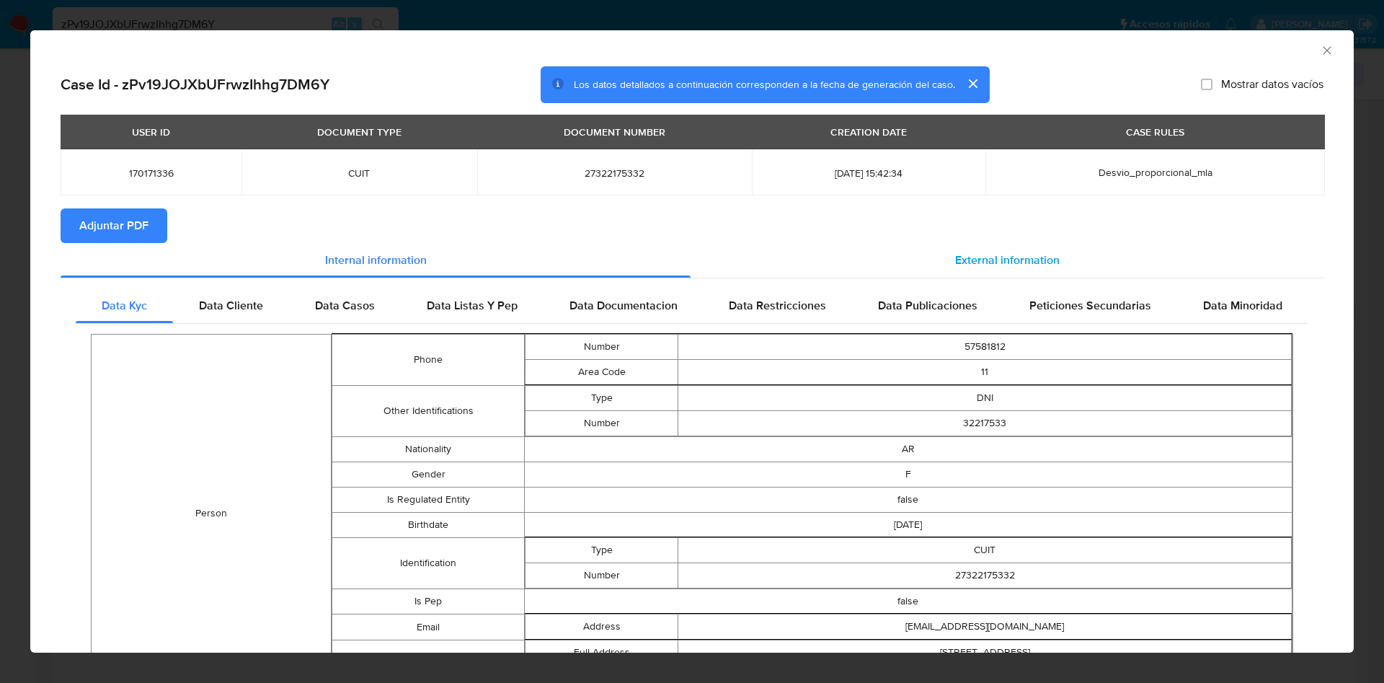
click at [1001, 255] on span "External information" at bounding box center [1007, 260] width 105 height 17
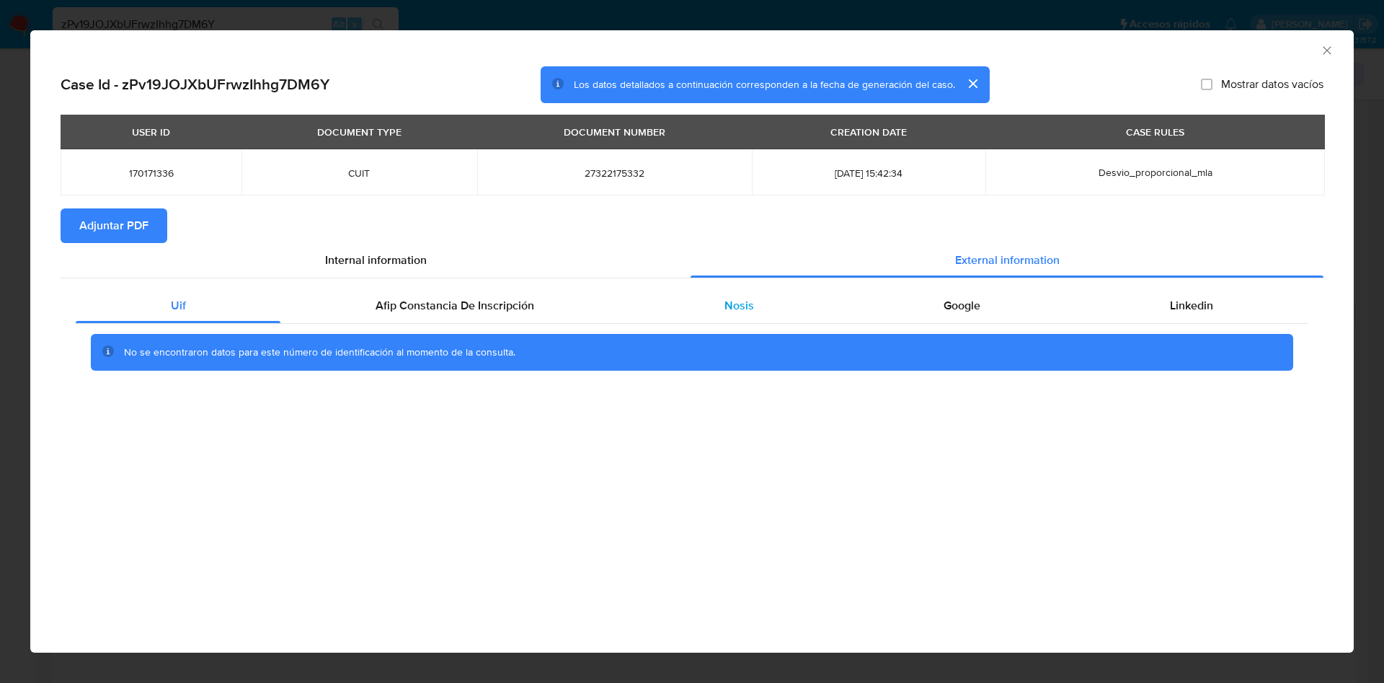
click at [765, 290] on div "Nosis" at bounding box center [738, 305] width 219 height 35
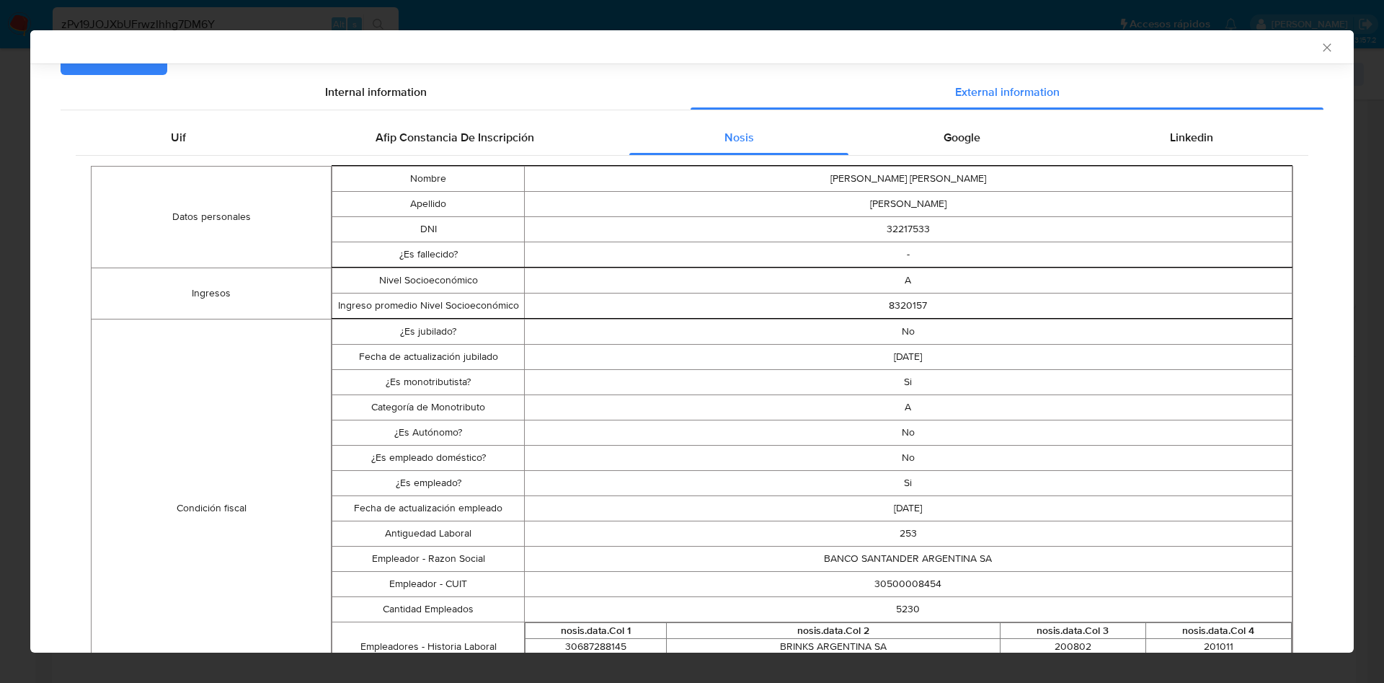
scroll to position [213, 0]
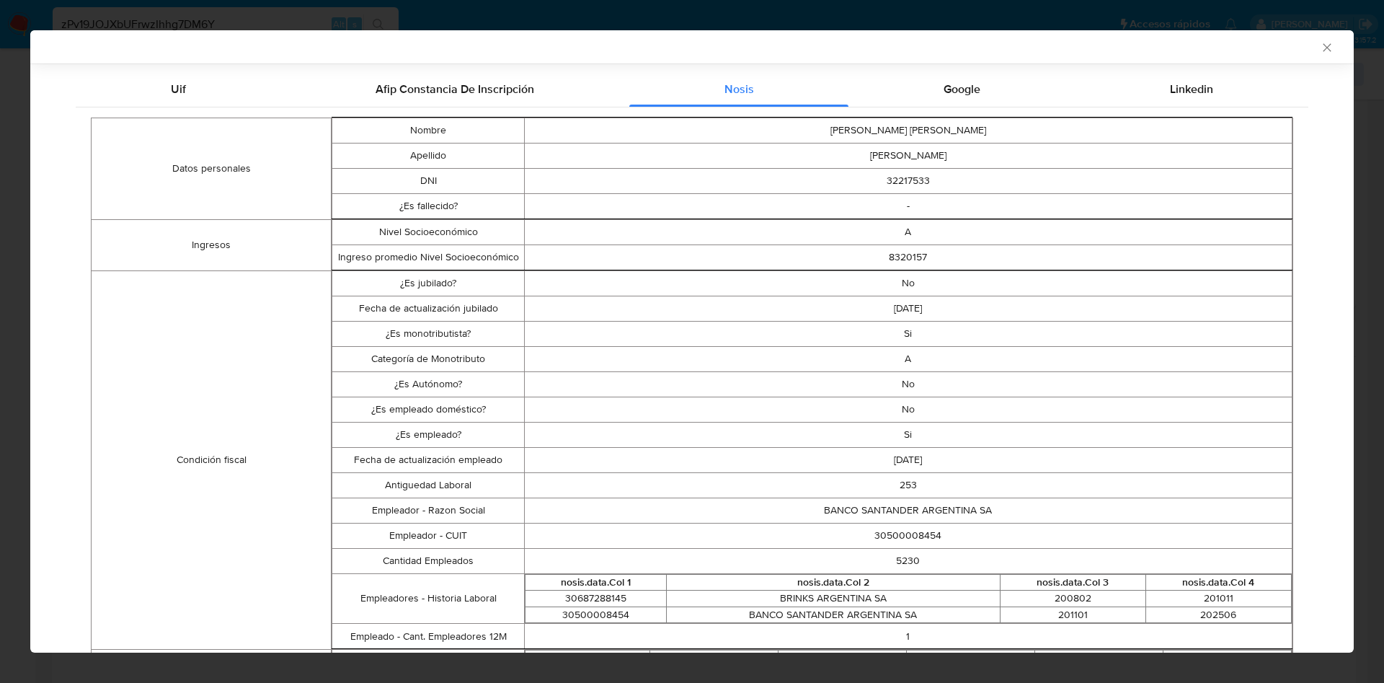
click at [893, 538] on td "30500008454" at bounding box center [908, 535] width 768 height 25
copy td "30500008454"
